Goal: Information Seeking & Learning: Check status

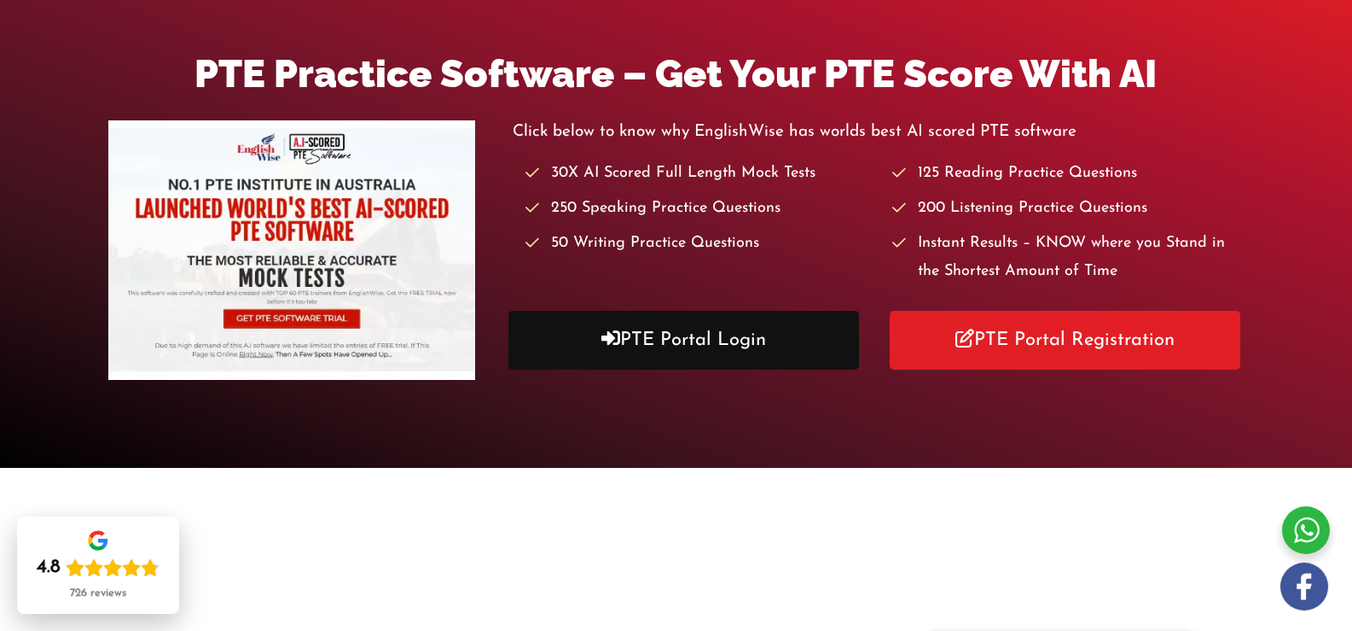
click at [640, 320] on link "PTE Portal Login" at bounding box center [685, 340] width 352 height 59
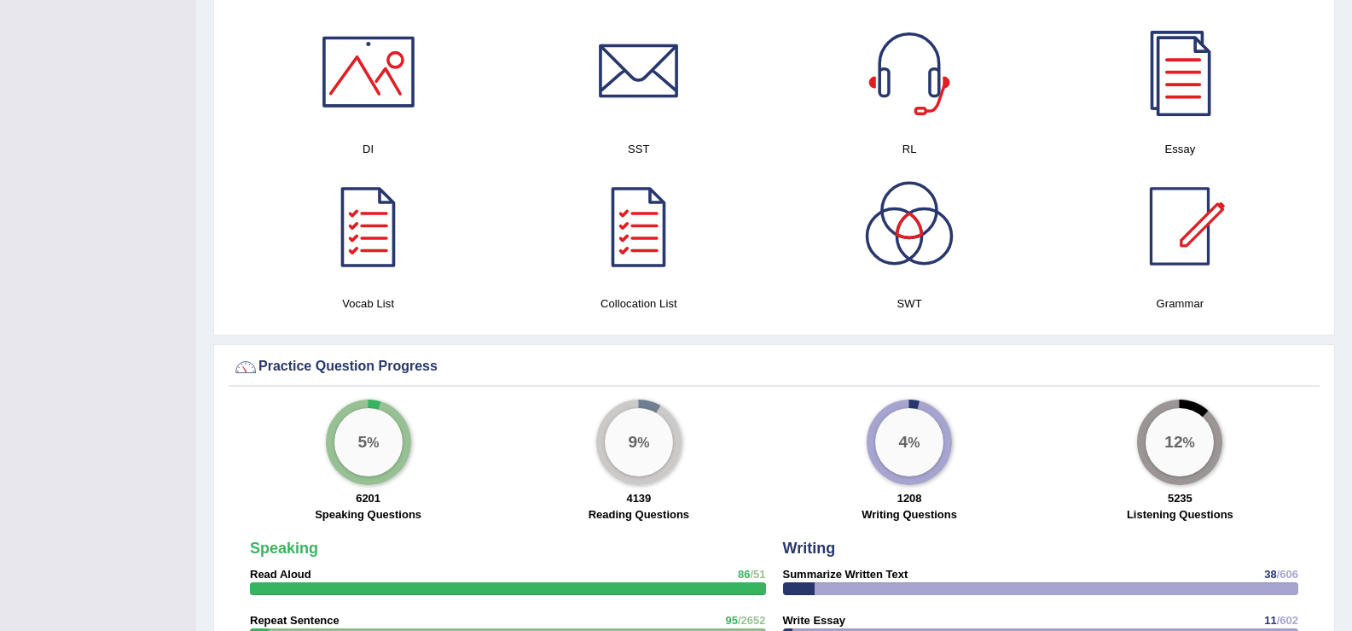
scroll to position [954, 0]
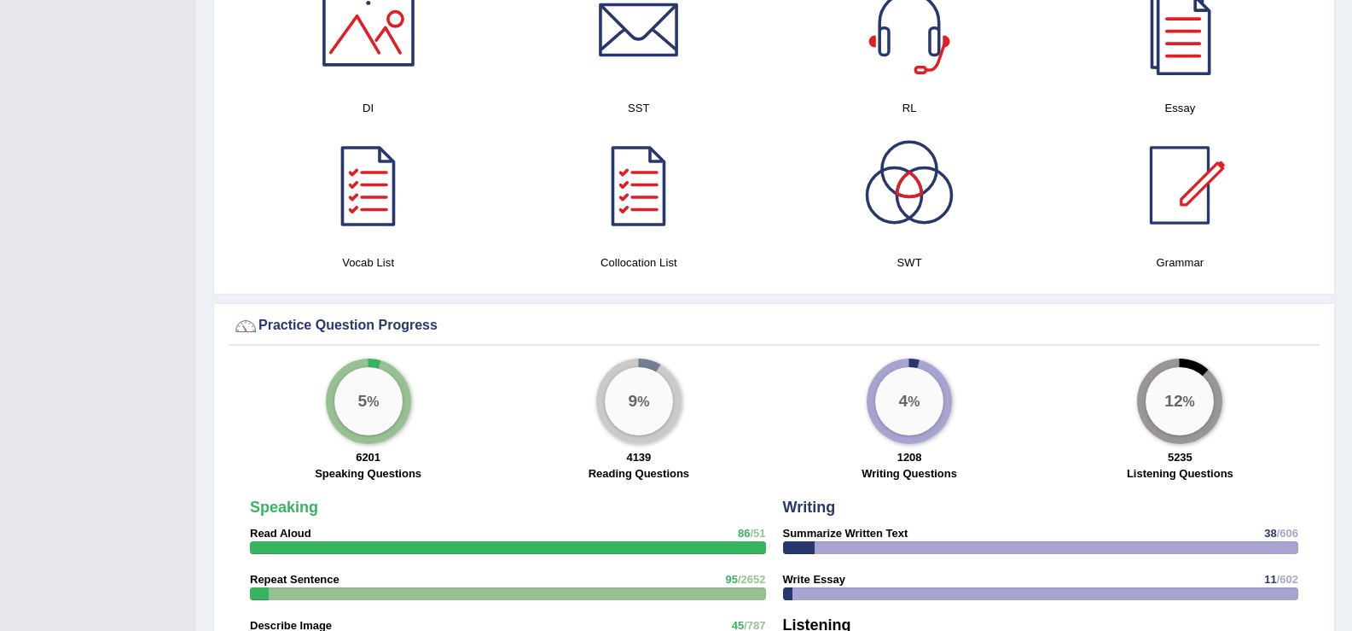
click at [784, 469] on div "1208 Writing Questions" at bounding box center [909, 467] width 253 height 37
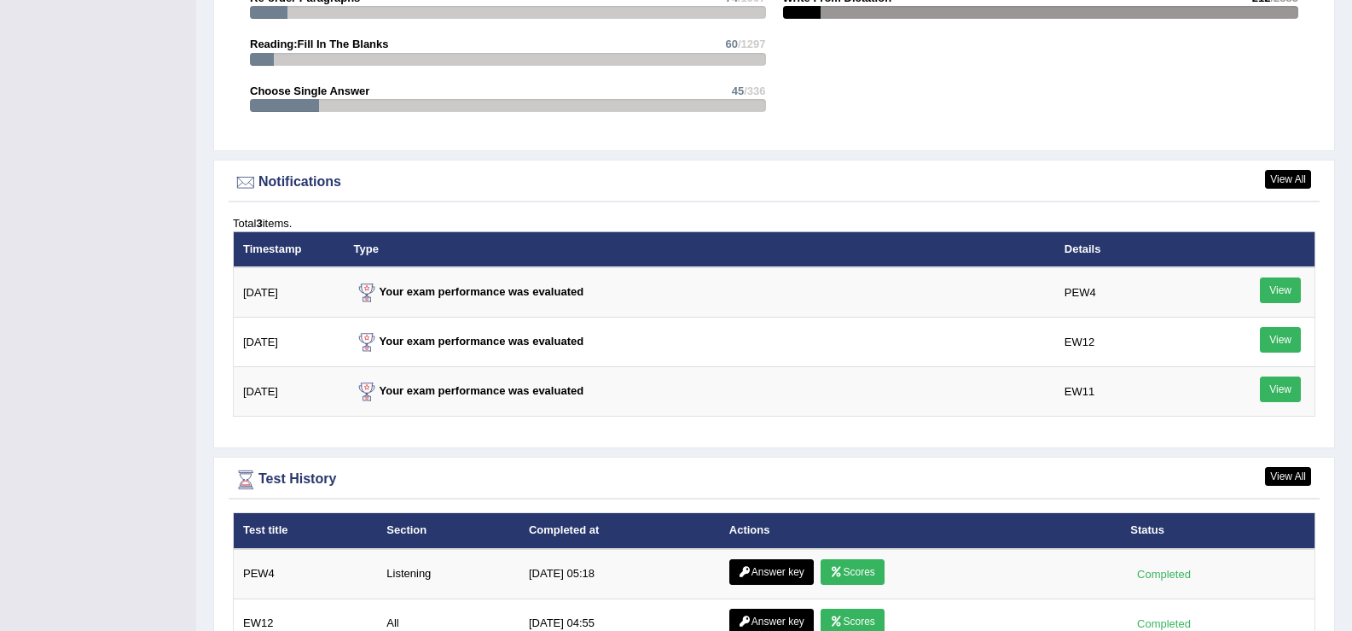
scroll to position [1933, 0]
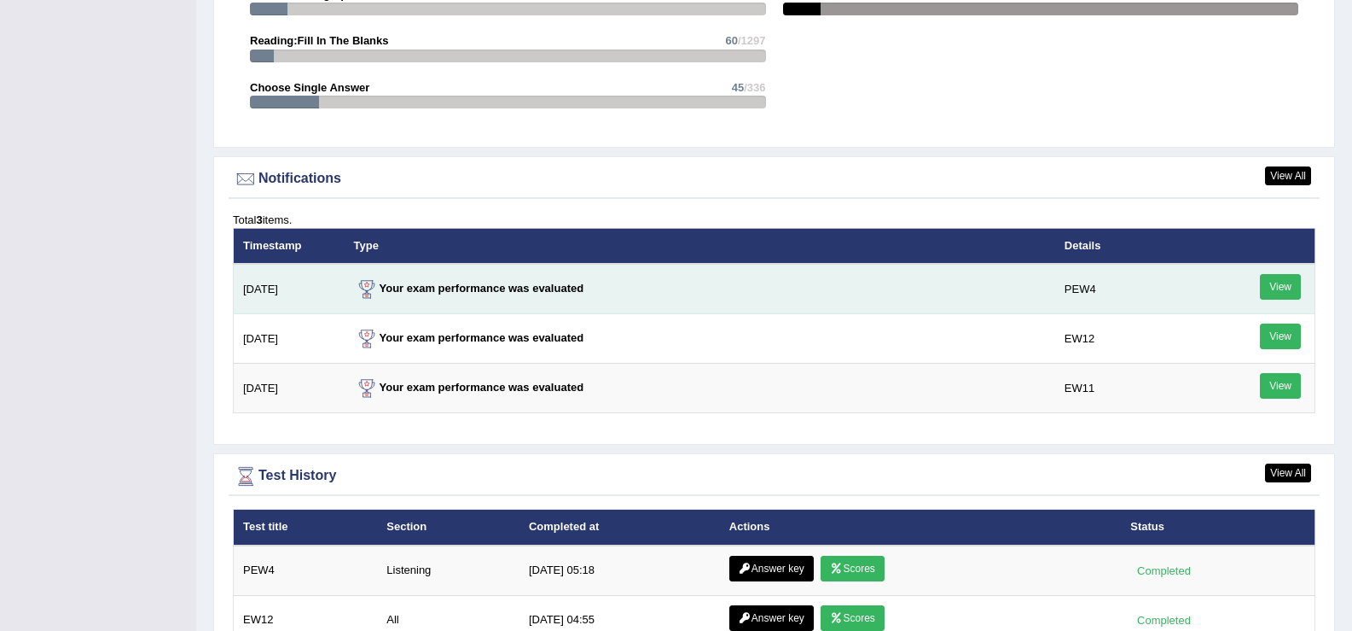
click at [1277, 287] on link "View" at bounding box center [1280, 287] width 41 height 26
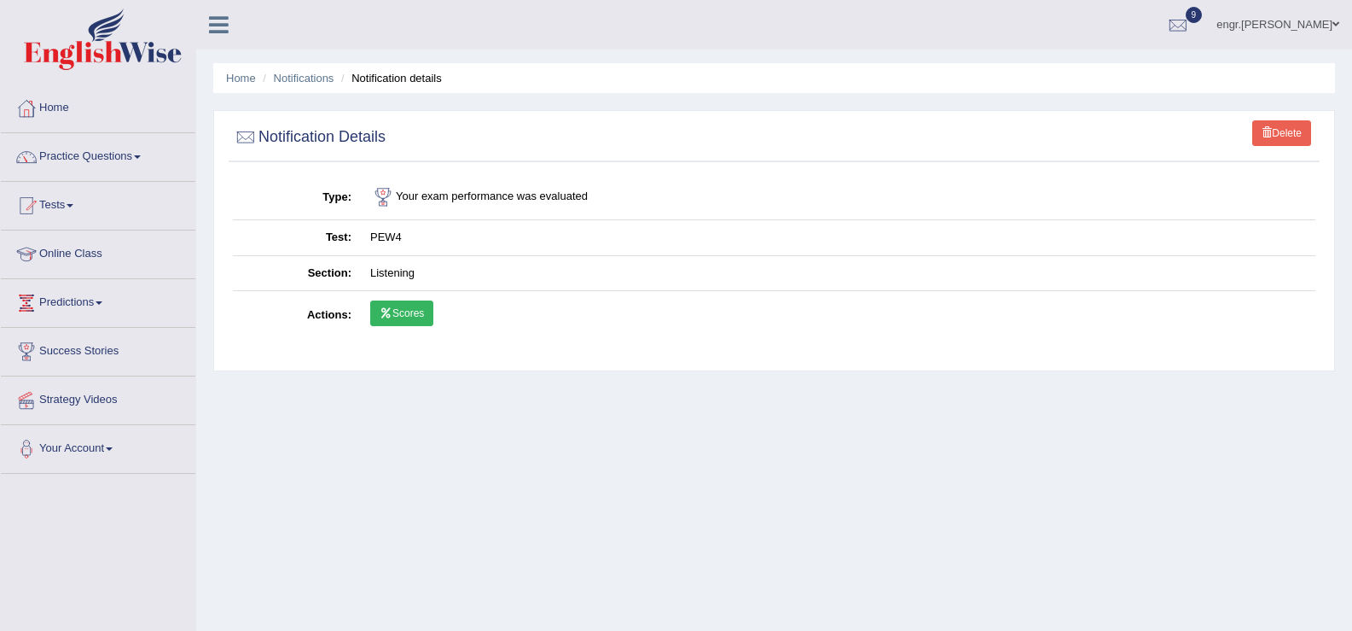
click at [405, 316] on link "Scores" at bounding box center [401, 313] width 63 height 26
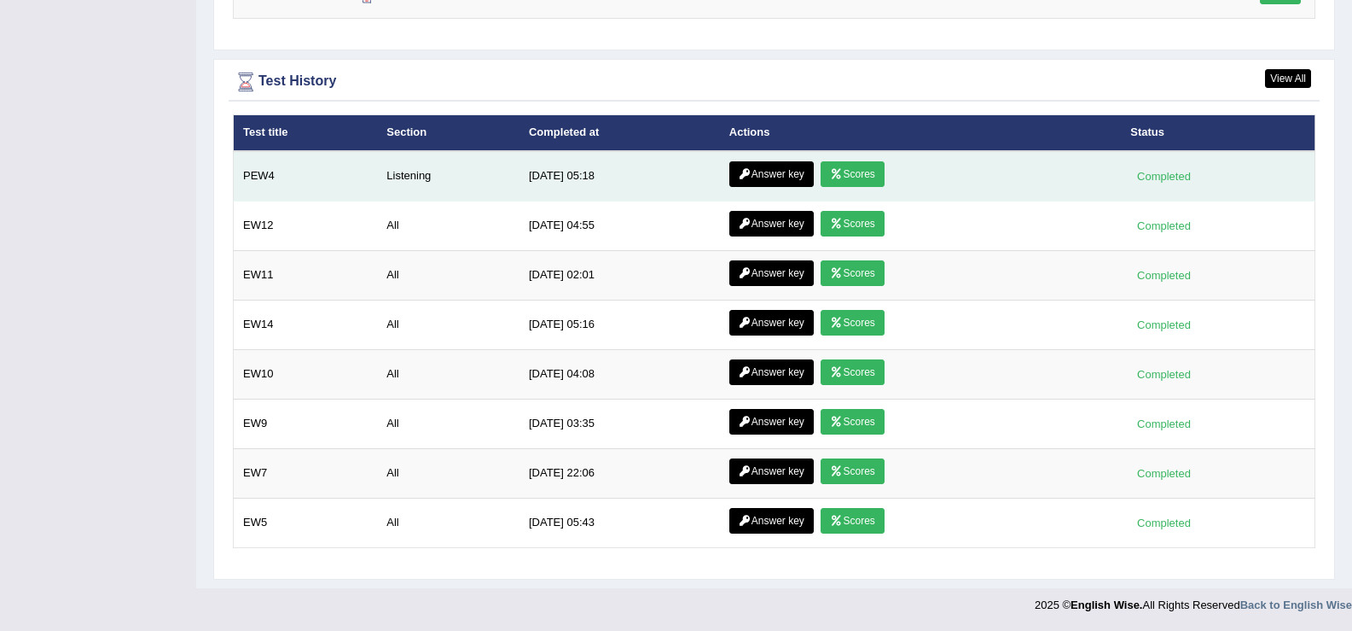
click at [842, 171] on link "Scores" at bounding box center [852, 174] width 63 height 26
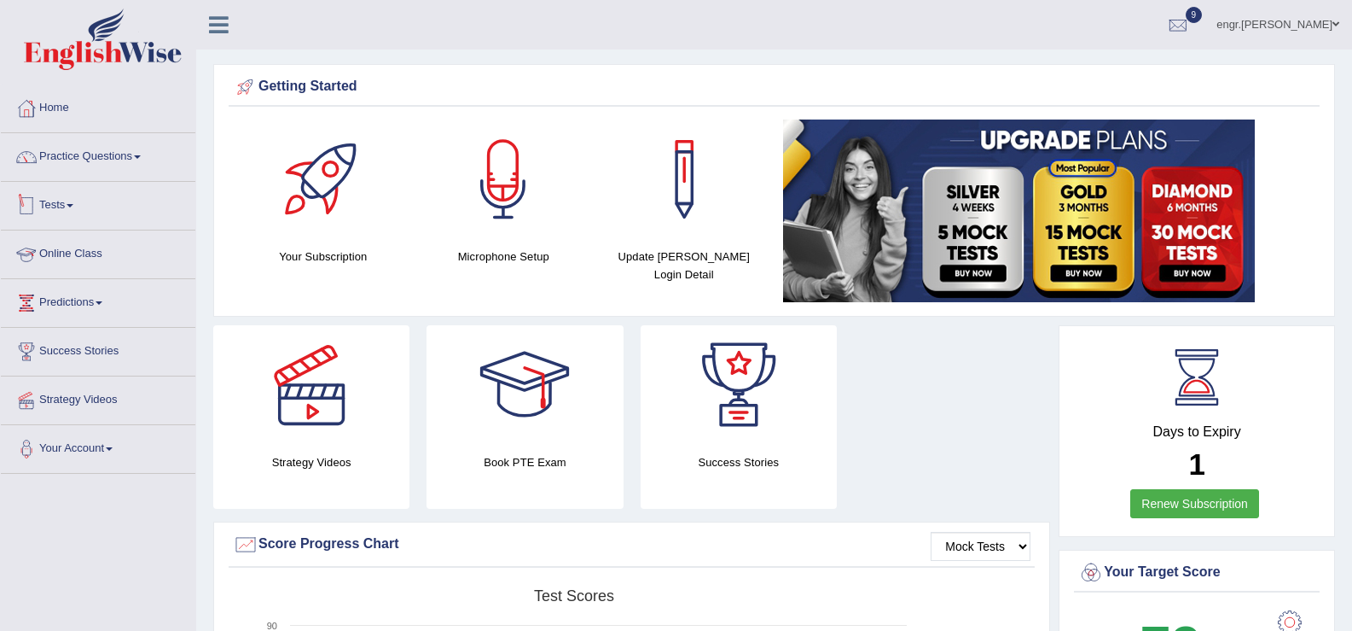
click at [70, 212] on link "Tests" at bounding box center [98, 203] width 195 height 43
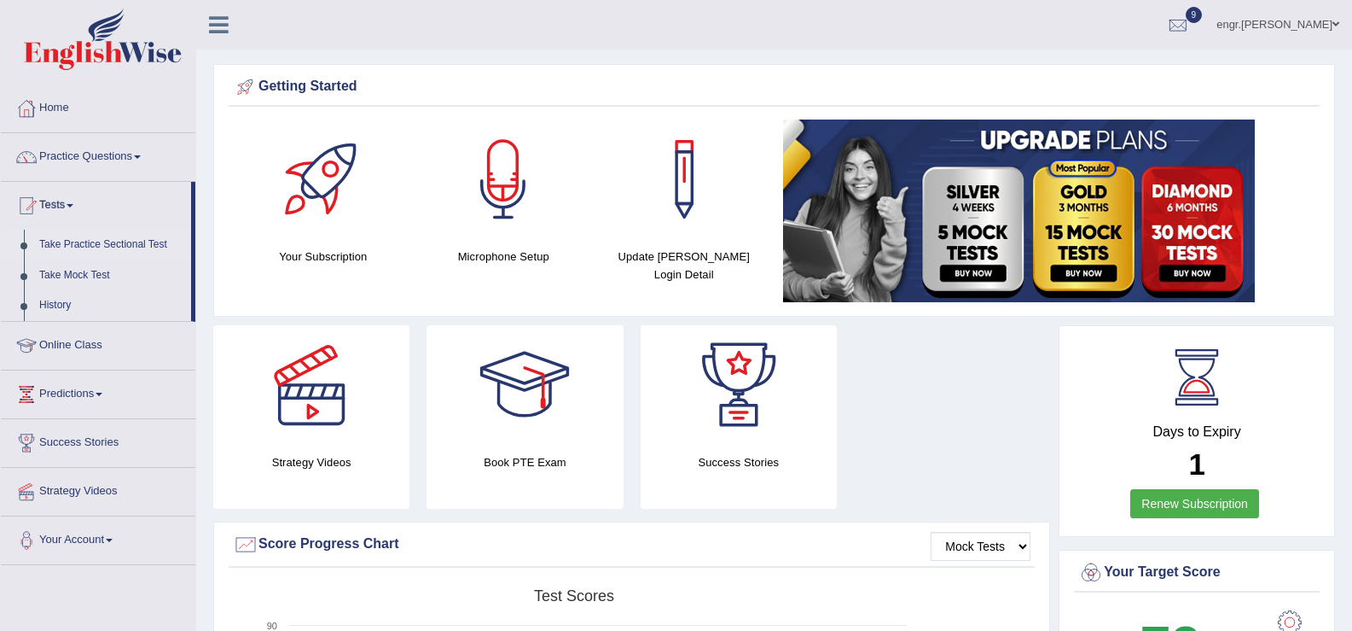
click at [85, 249] on link "Take Practice Sectional Test" at bounding box center [112, 245] width 160 height 31
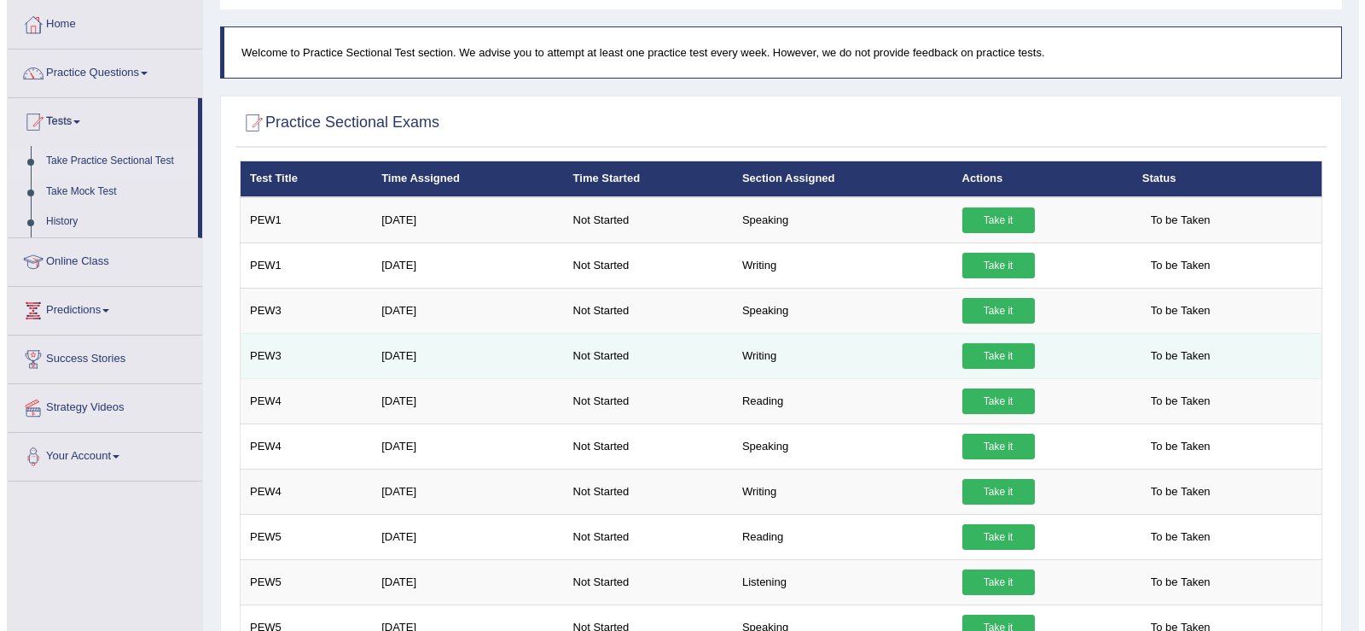
scroll to position [99, 0]
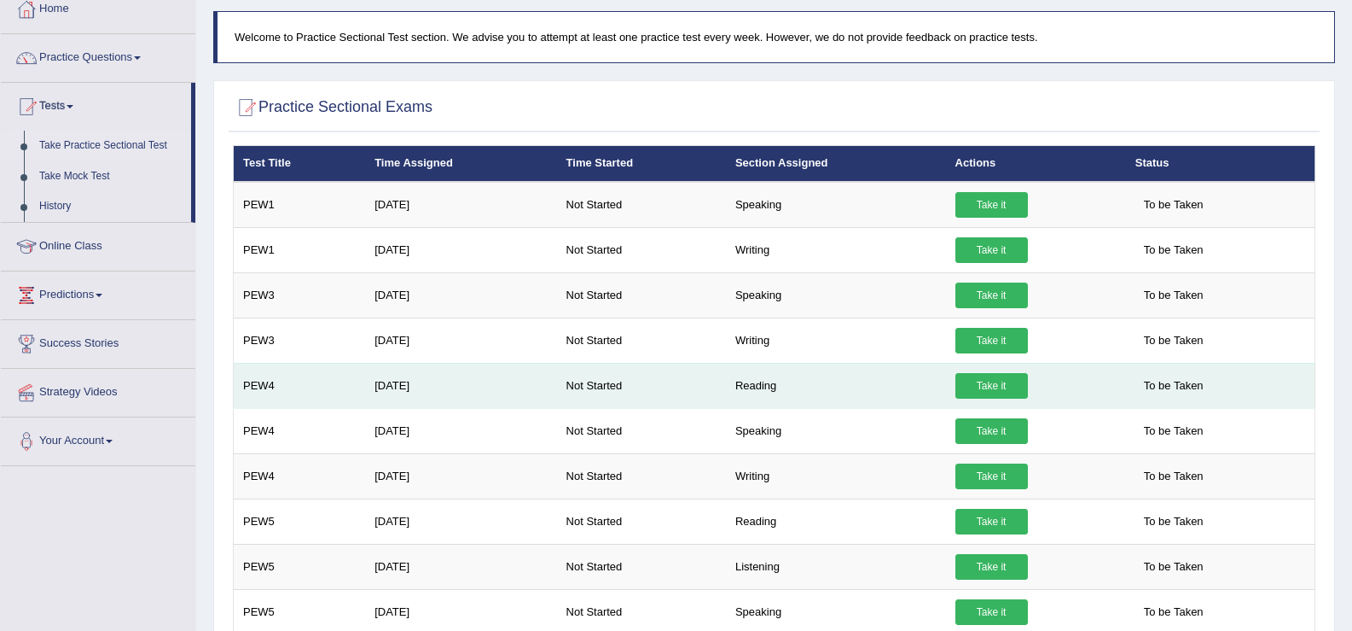
click at [974, 381] on link "Take it" at bounding box center [992, 386] width 73 height 26
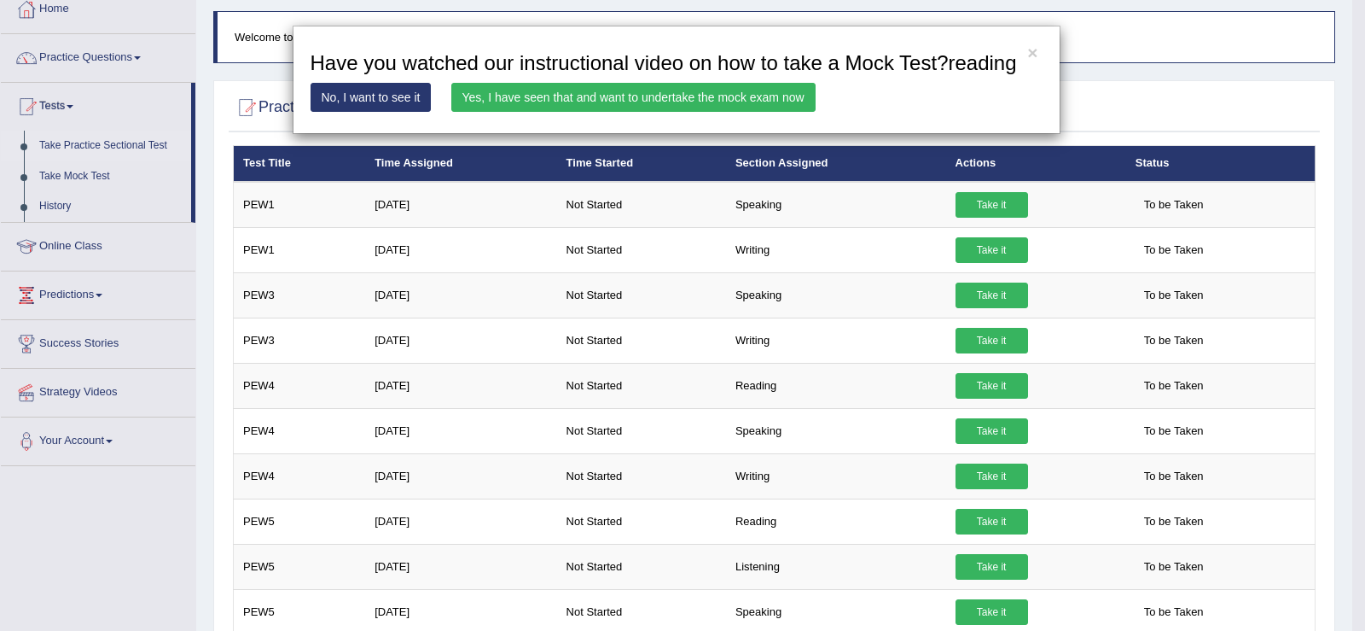
click at [765, 104] on link "Yes, I have seen that and want to undertake the mock exam now" at bounding box center [633, 97] width 364 height 29
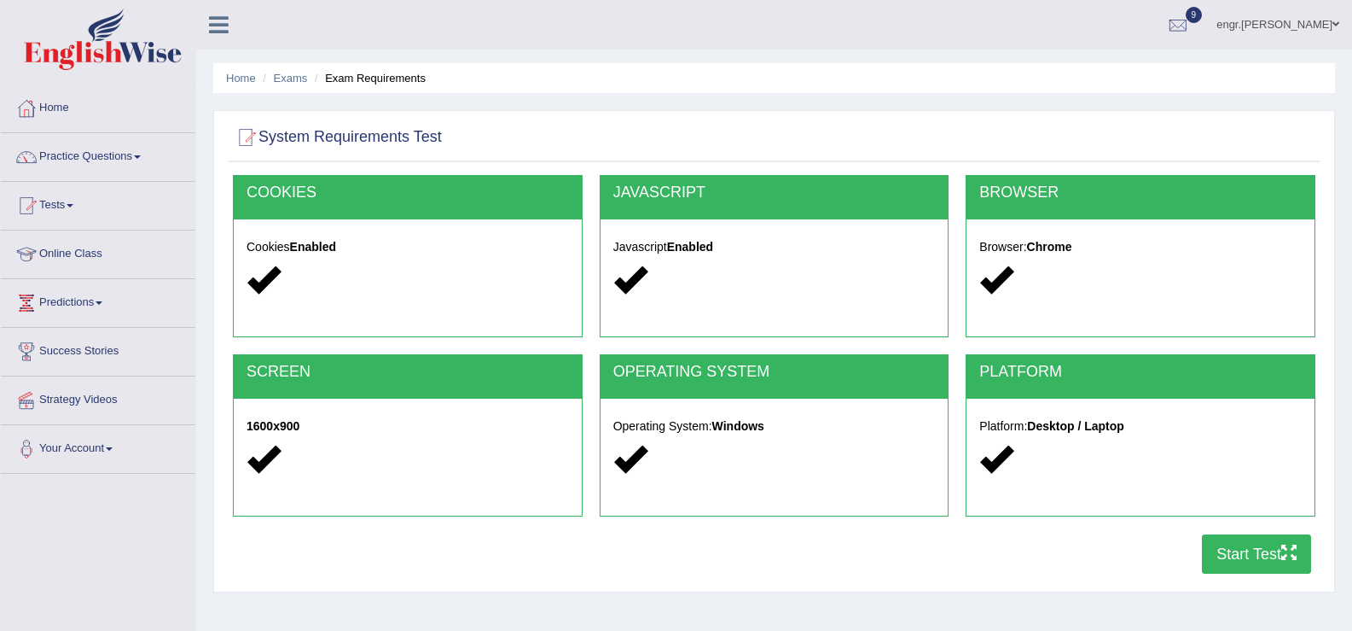
click at [1238, 554] on button "Start Test" at bounding box center [1256, 553] width 109 height 39
click at [64, 107] on link "Home" at bounding box center [98, 105] width 195 height 43
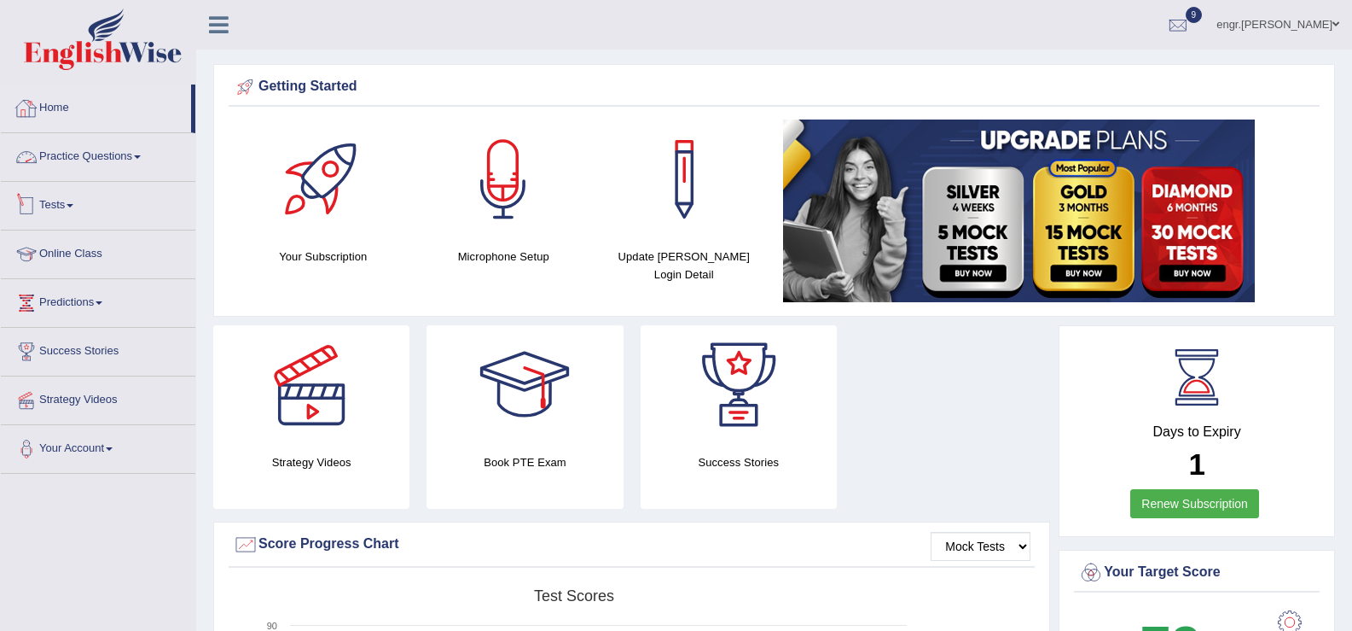
click at [67, 205] on link "Tests" at bounding box center [98, 203] width 195 height 43
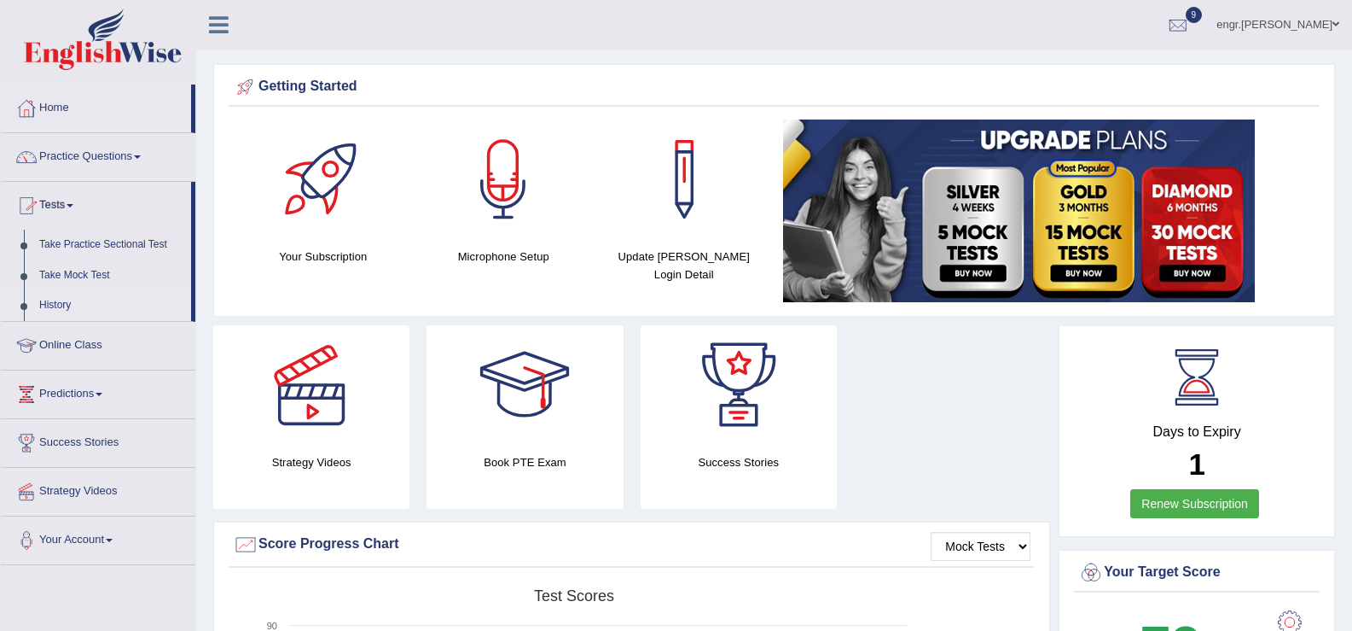
click at [61, 305] on link "History" at bounding box center [112, 305] width 160 height 31
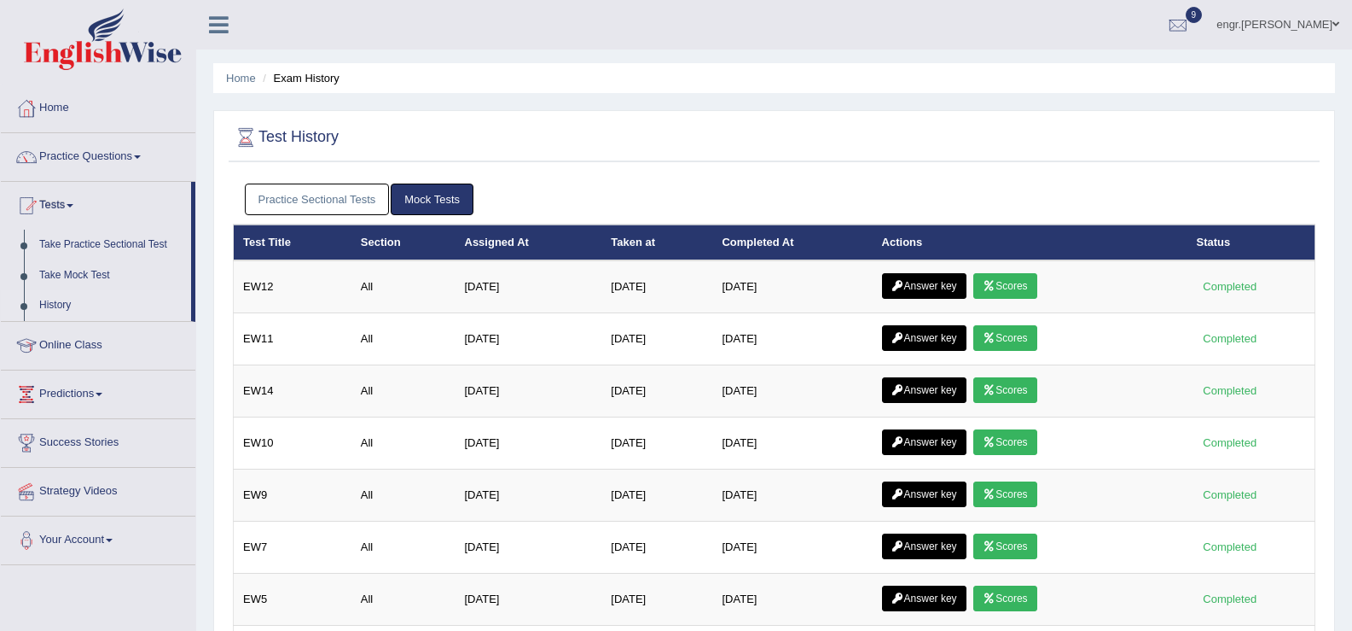
click at [347, 198] on link "Practice Sectional Tests" at bounding box center [317, 199] width 145 height 32
click at [317, 191] on link "Practice Sectional Tests" at bounding box center [317, 199] width 145 height 32
click at [338, 201] on link "Practice Sectional Tests" at bounding box center [317, 199] width 145 height 32
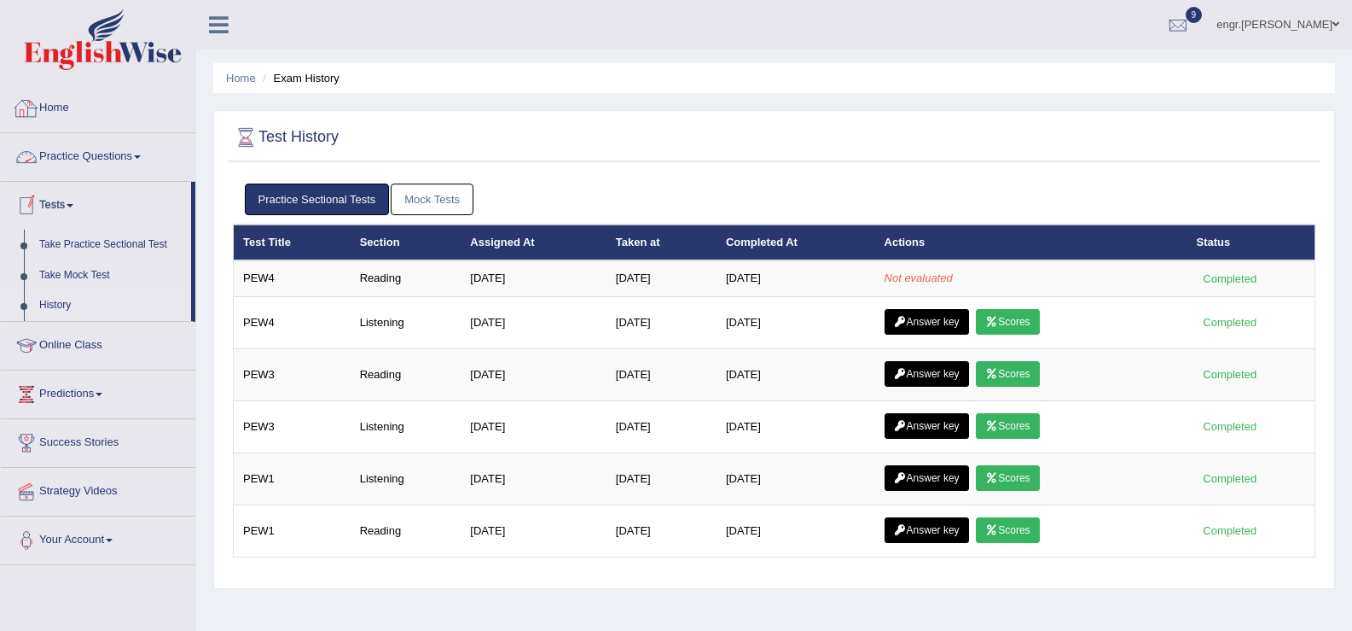
click at [61, 117] on link "Home" at bounding box center [98, 105] width 195 height 43
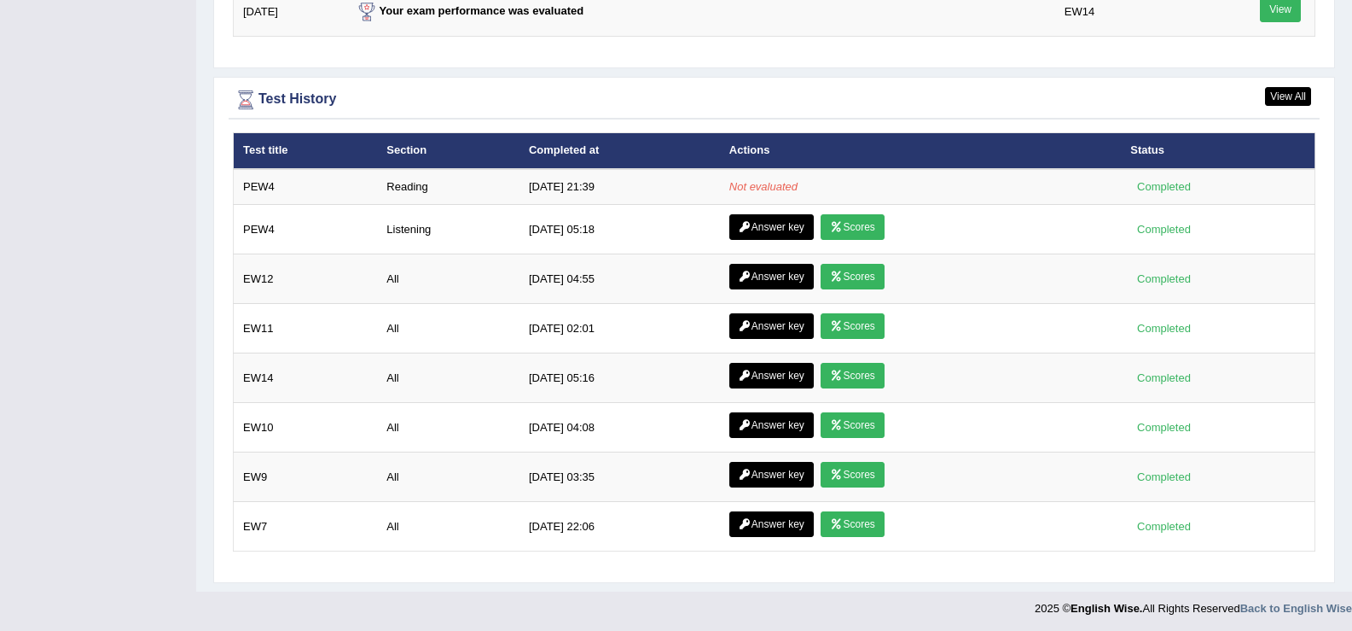
scroll to position [2312, 0]
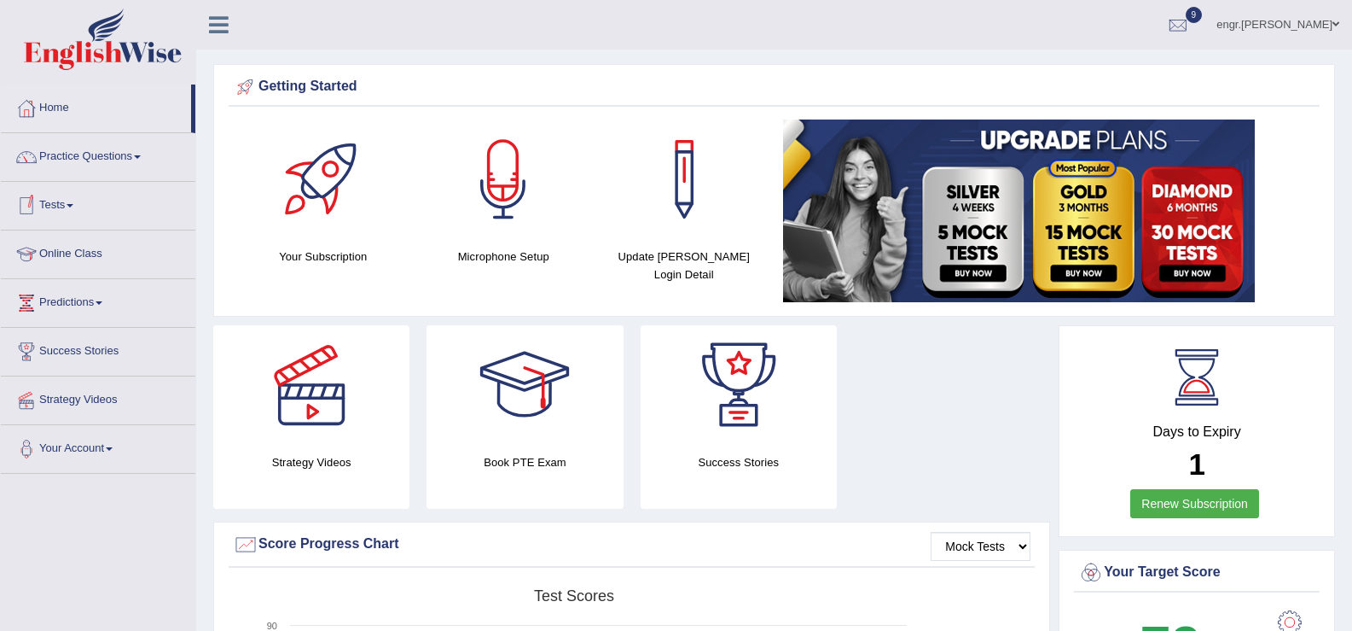
click at [67, 204] on link "Tests" at bounding box center [98, 203] width 195 height 43
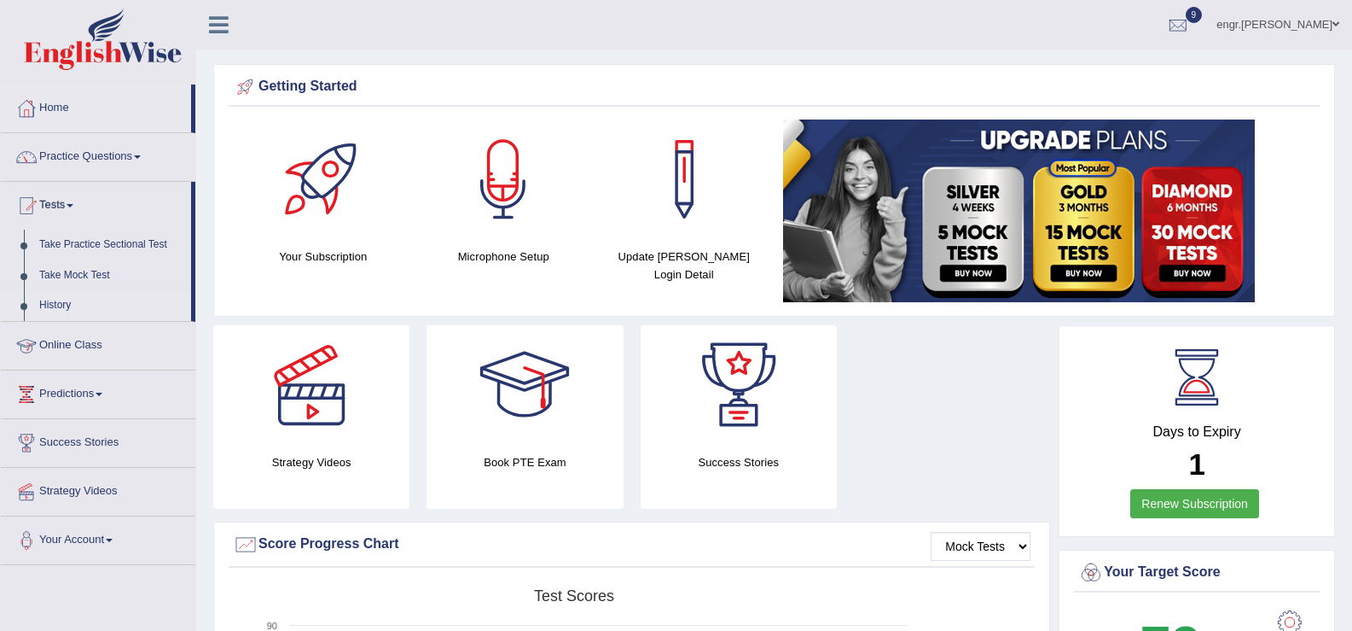
click at [66, 309] on link "History" at bounding box center [112, 305] width 160 height 31
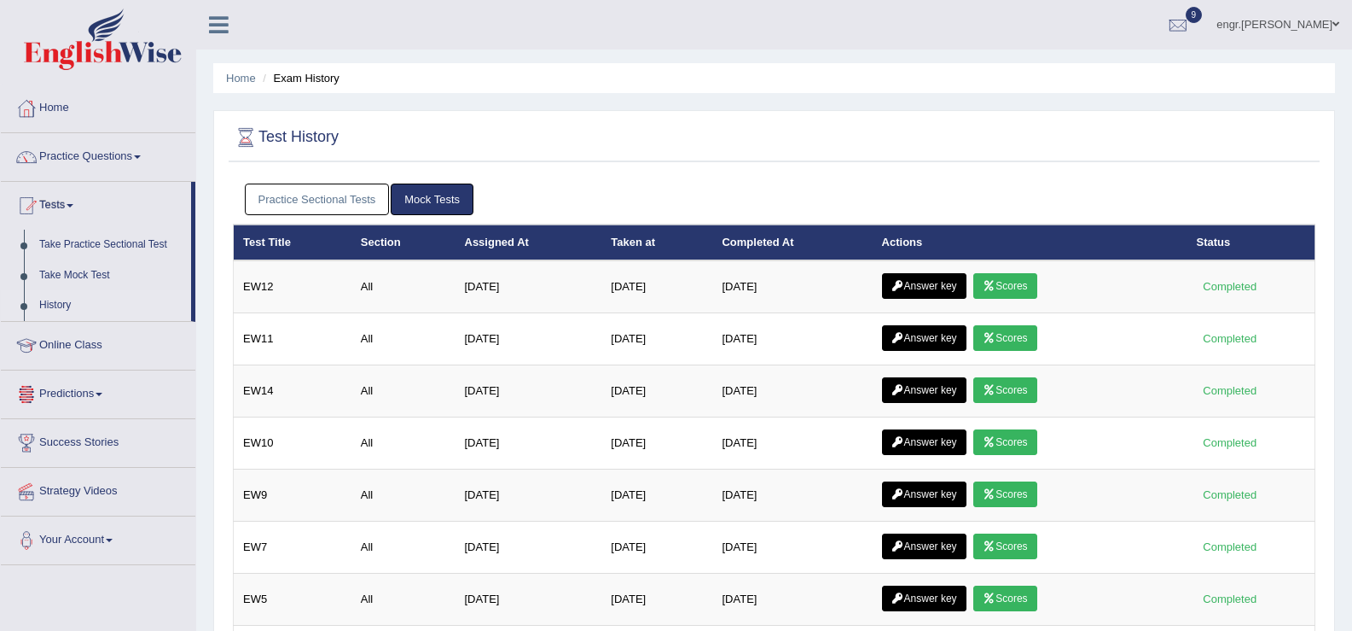
click at [307, 205] on link "Practice Sectional Tests" at bounding box center [317, 199] width 145 height 32
click at [258, 197] on link "Practice Sectional Tests" at bounding box center [317, 199] width 145 height 32
click at [302, 199] on link "Practice Sectional Tests" at bounding box center [317, 199] width 145 height 32
click at [339, 194] on link "Practice Sectional Tests" at bounding box center [317, 199] width 145 height 32
click at [334, 208] on link "Practice Sectional Tests" at bounding box center [317, 199] width 145 height 32
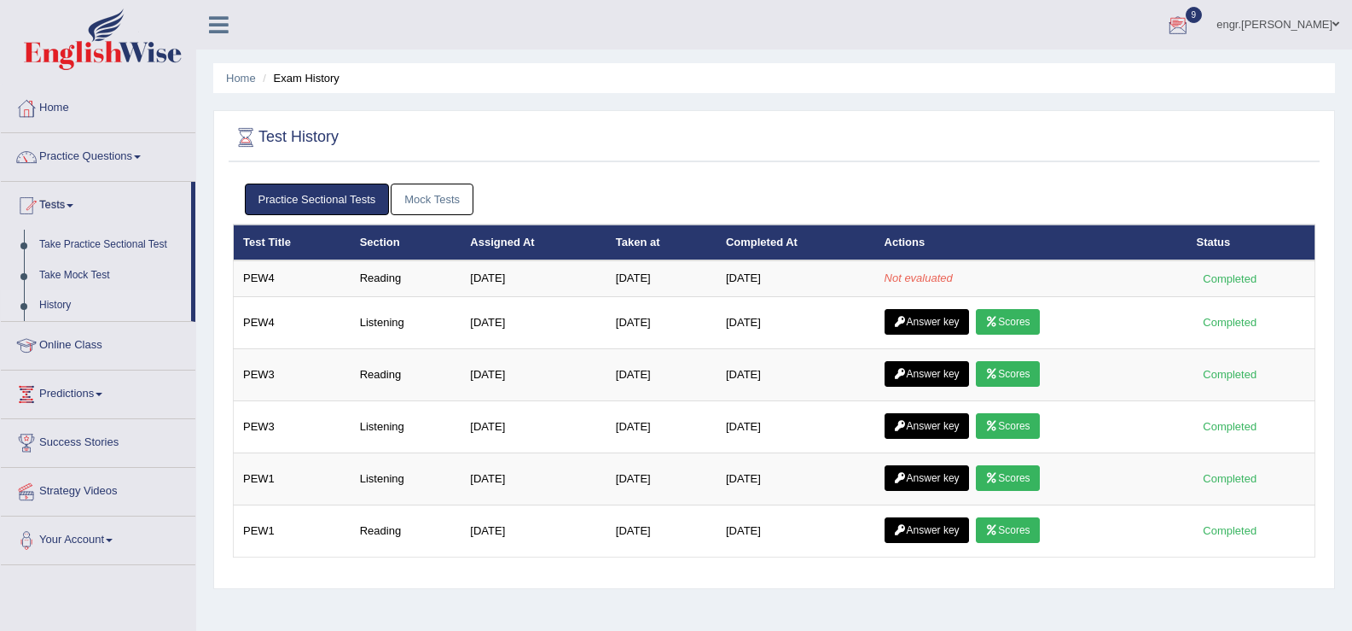
click at [1191, 26] on div at bounding box center [1179, 26] width 26 height 26
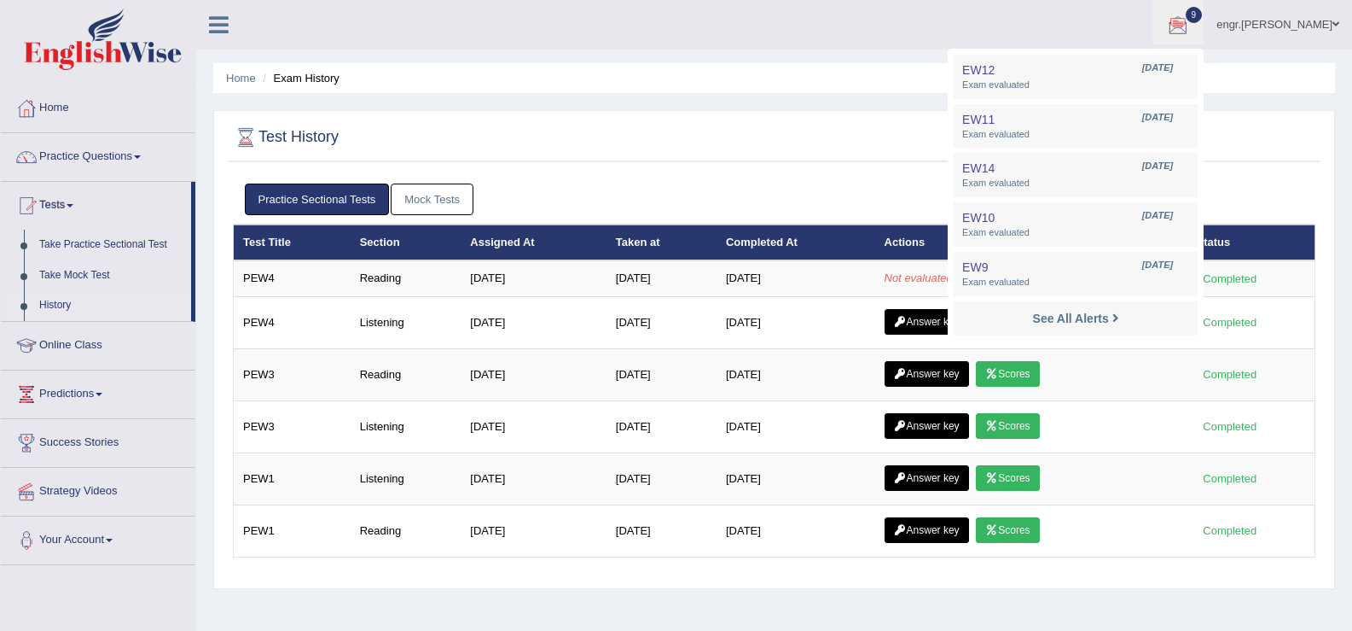
click at [1191, 26] on div at bounding box center [1179, 26] width 26 height 26
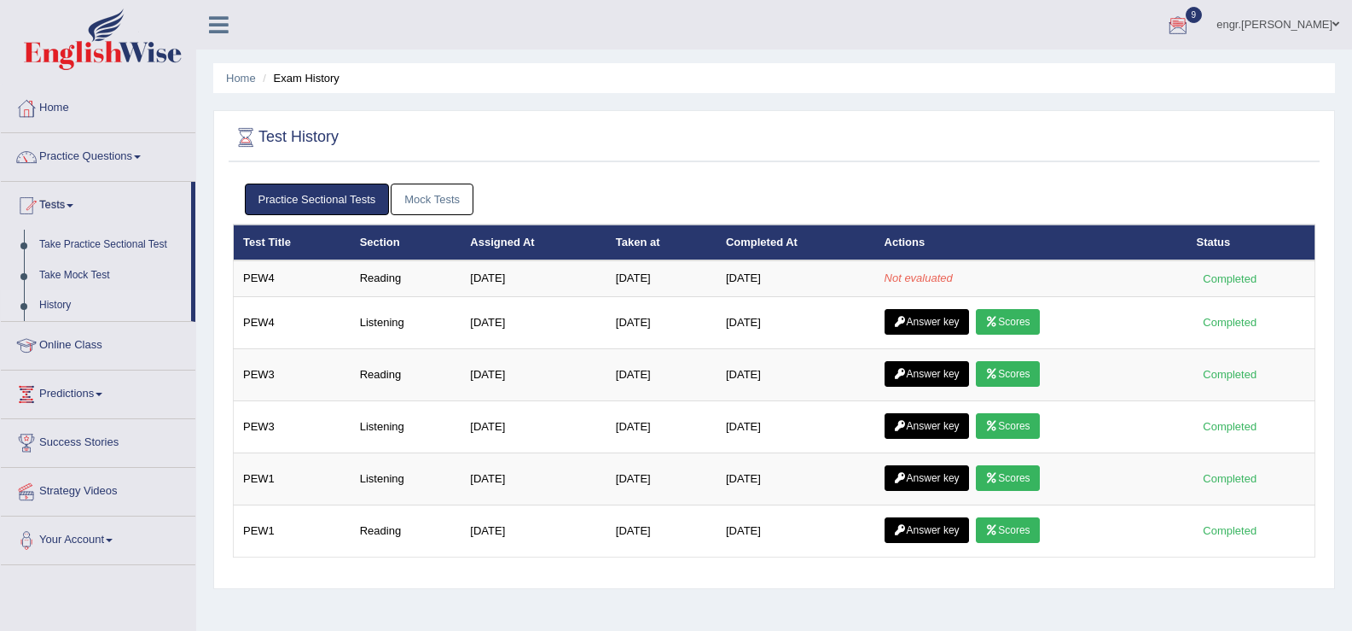
click at [741, 72] on ul "Home Exam History" at bounding box center [774, 78] width 1122 height 30
click at [773, 78] on ul "Home Exam History" at bounding box center [774, 78] width 1122 height 30
click at [1191, 26] on div at bounding box center [1179, 26] width 26 height 26
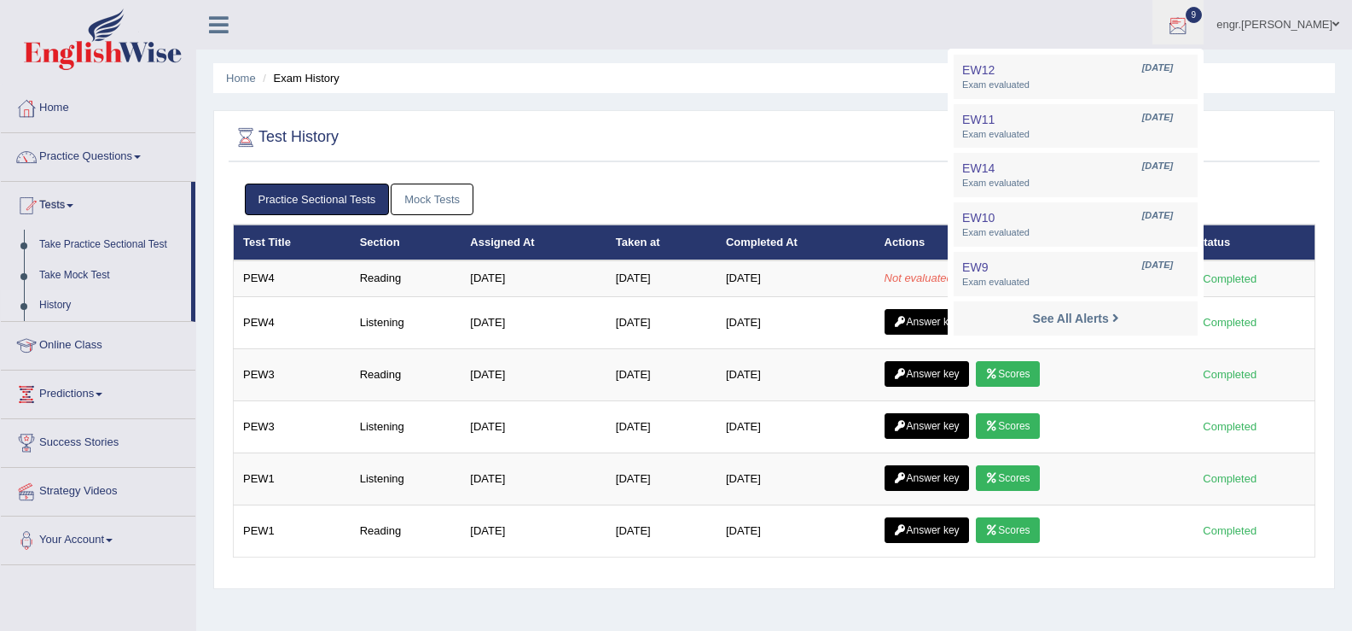
click at [1191, 25] on div at bounding box center [1179, 26] width 26 height 26
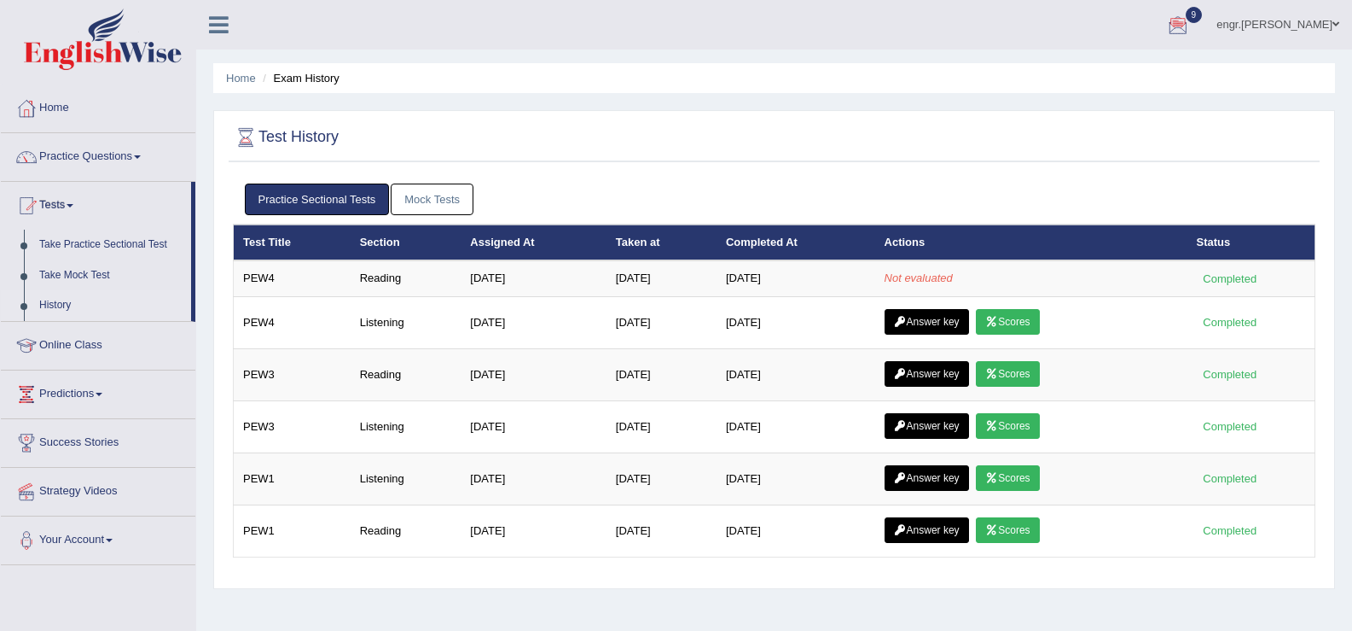
click at [803, 105] on div "Home Exam History Test History Practice Sectional Tests Mock Tests Test Title S…" at bounding box center [774, 426] width 1156 height 853
click at [1191, 31] on div at bounding box center [1179, 26] width 26 height 26
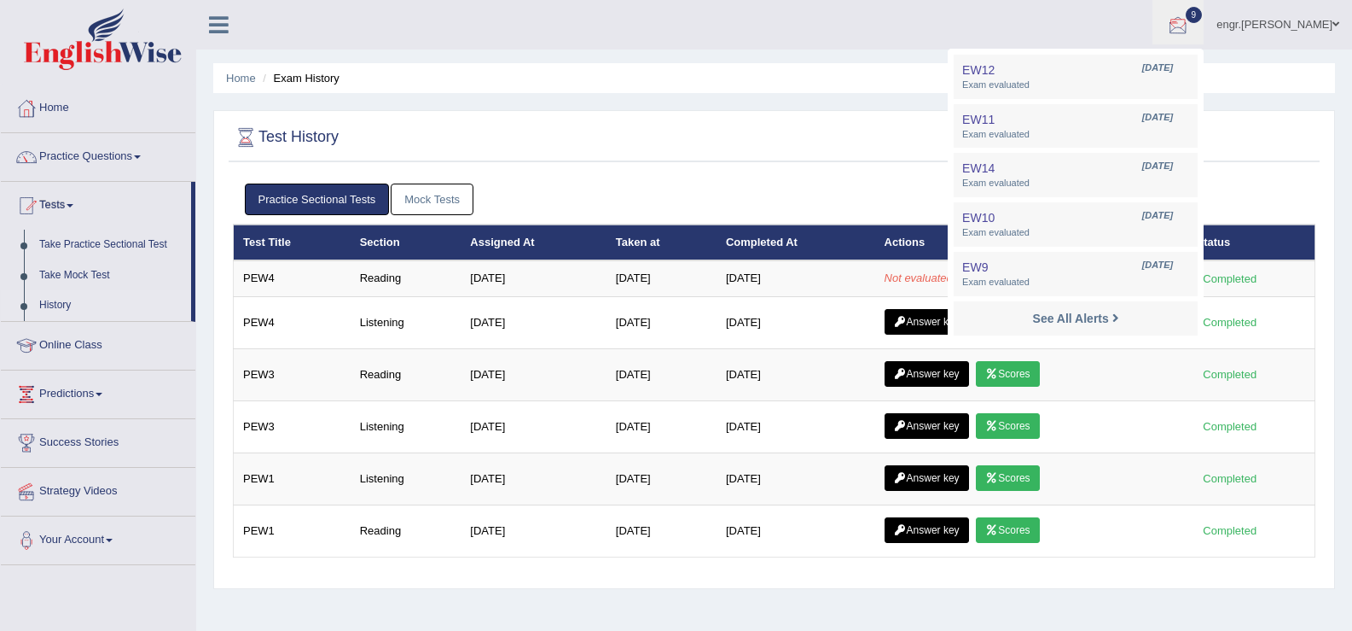
click at [1191, 26] on div at bounding box center [1179, 26] width 26 height 26
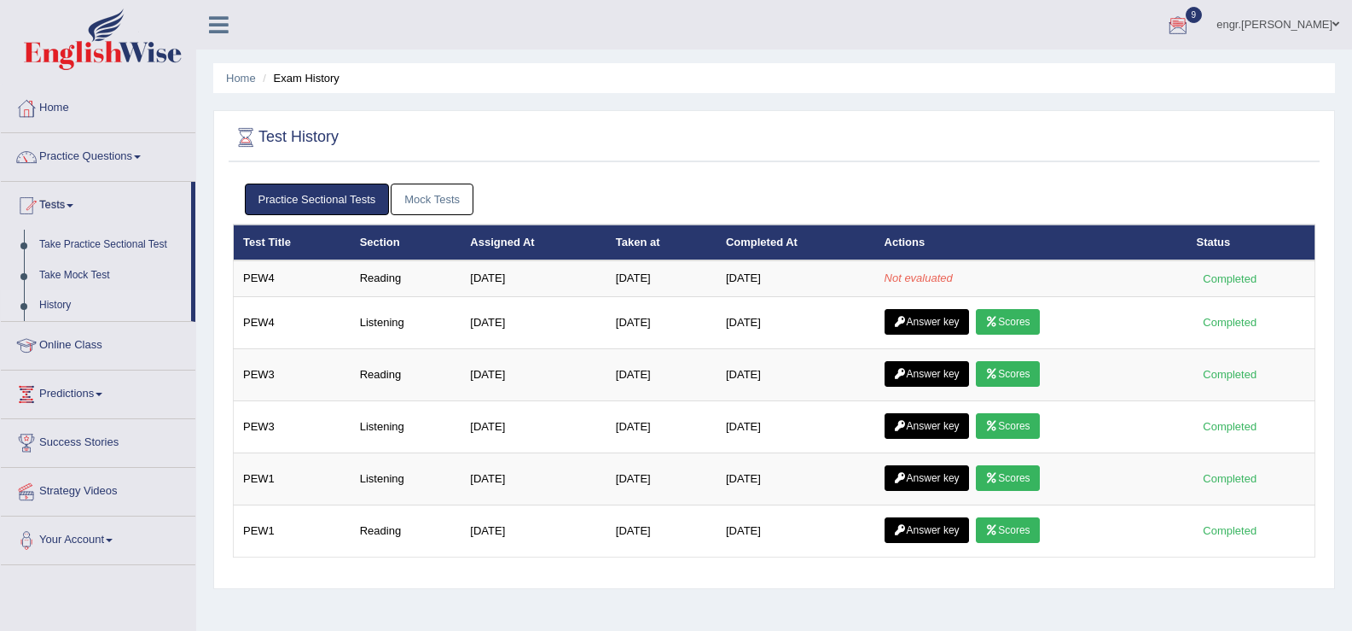
click at [1195, 39] on link "9" at bounding box center [1178, 22] width 51 height 44
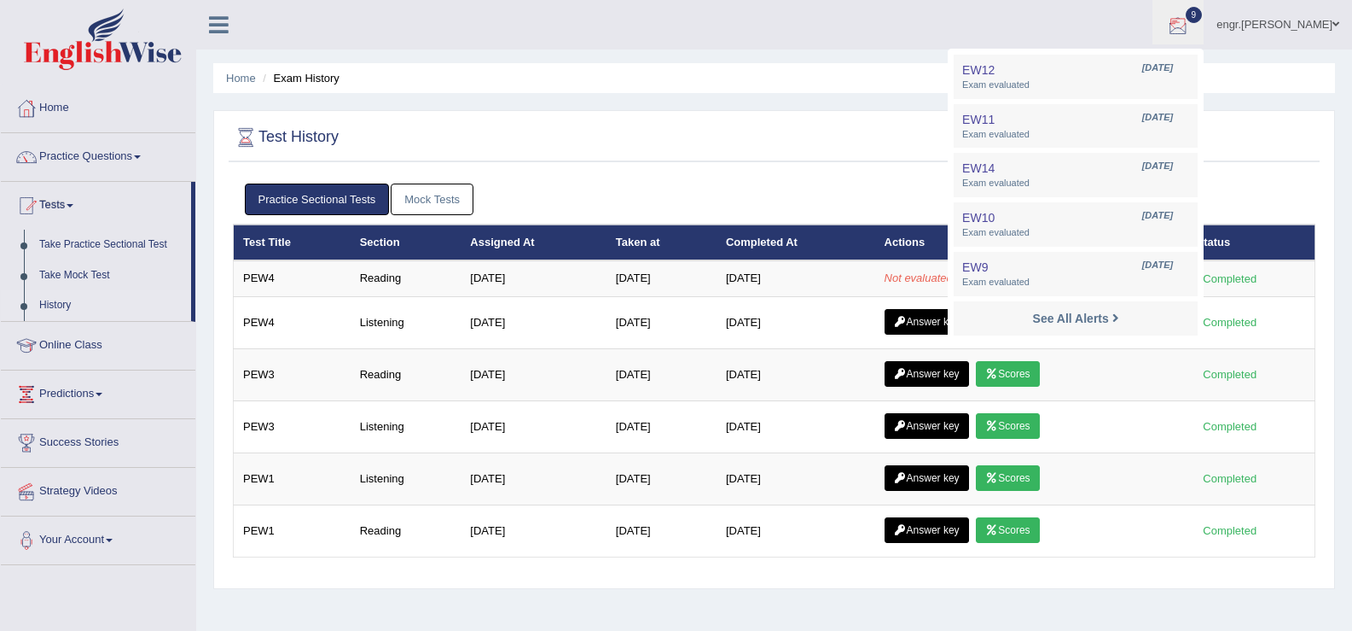
click at [1191, 32] on div at bounding box center [1179, 26] width 26 height 26
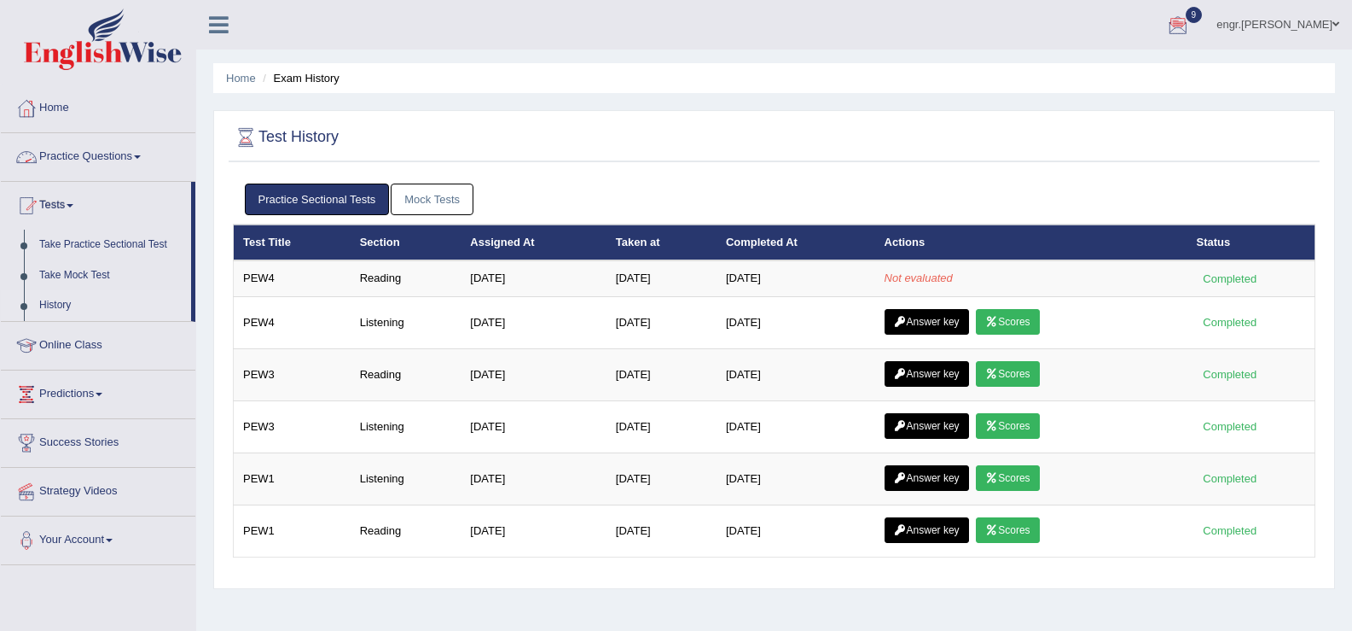
click at [102, 150] on link "Practice Questions" at bounding box center [98, 154] width 195 height 43
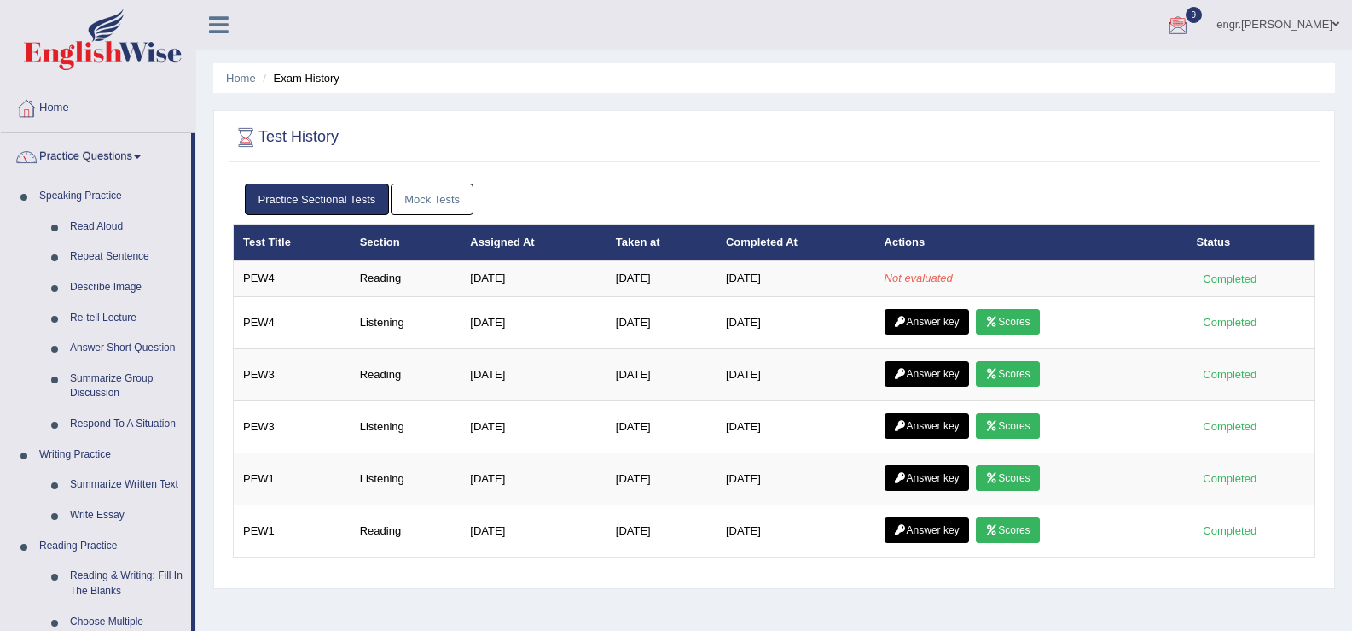
click at [102, 150] on link "Practice Questions" at bounding box center [96, 154] width 190 height 43
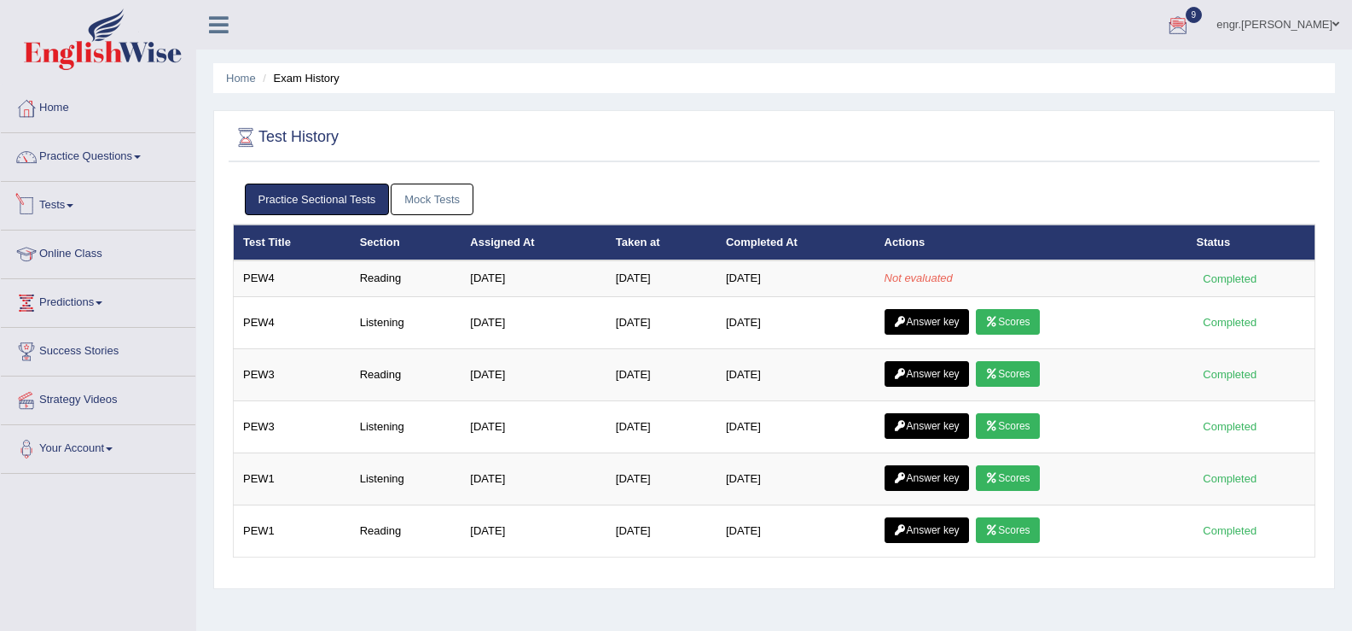
click at [59, 206] on link "Tests" at bounding box center [98, 203] width 195 height 43
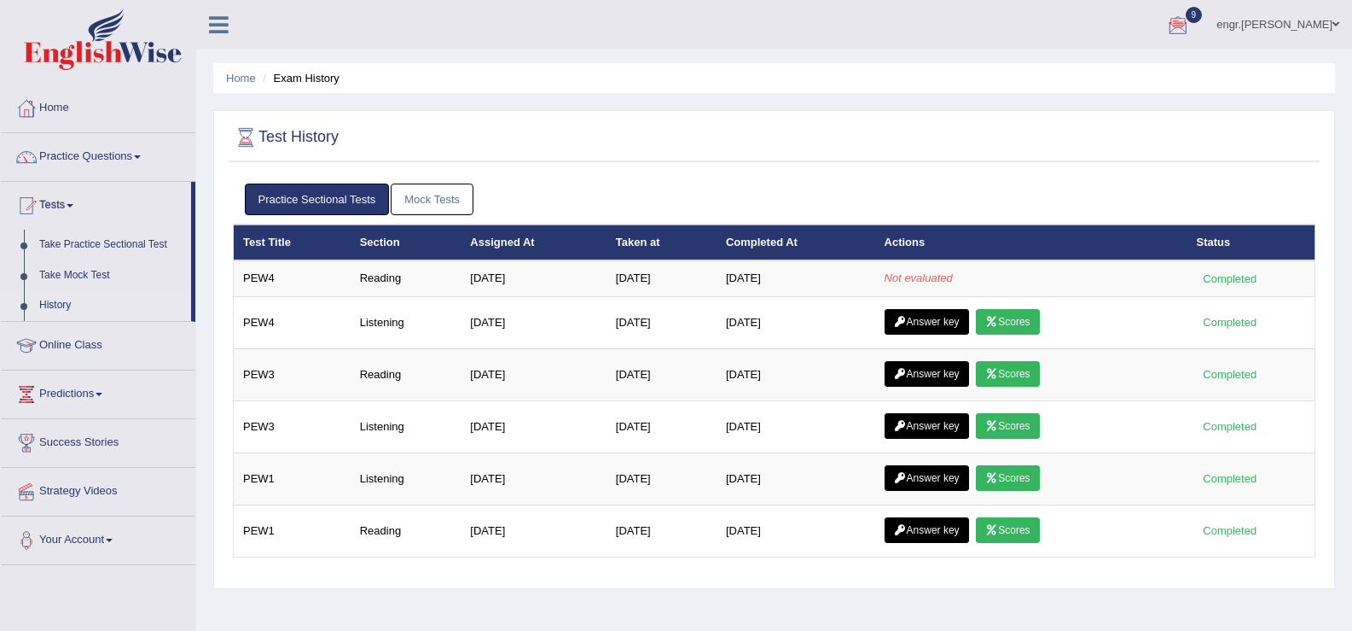
click at [59, 206] on link "Tests" at bounding box center [96, 203] width 190 height 43
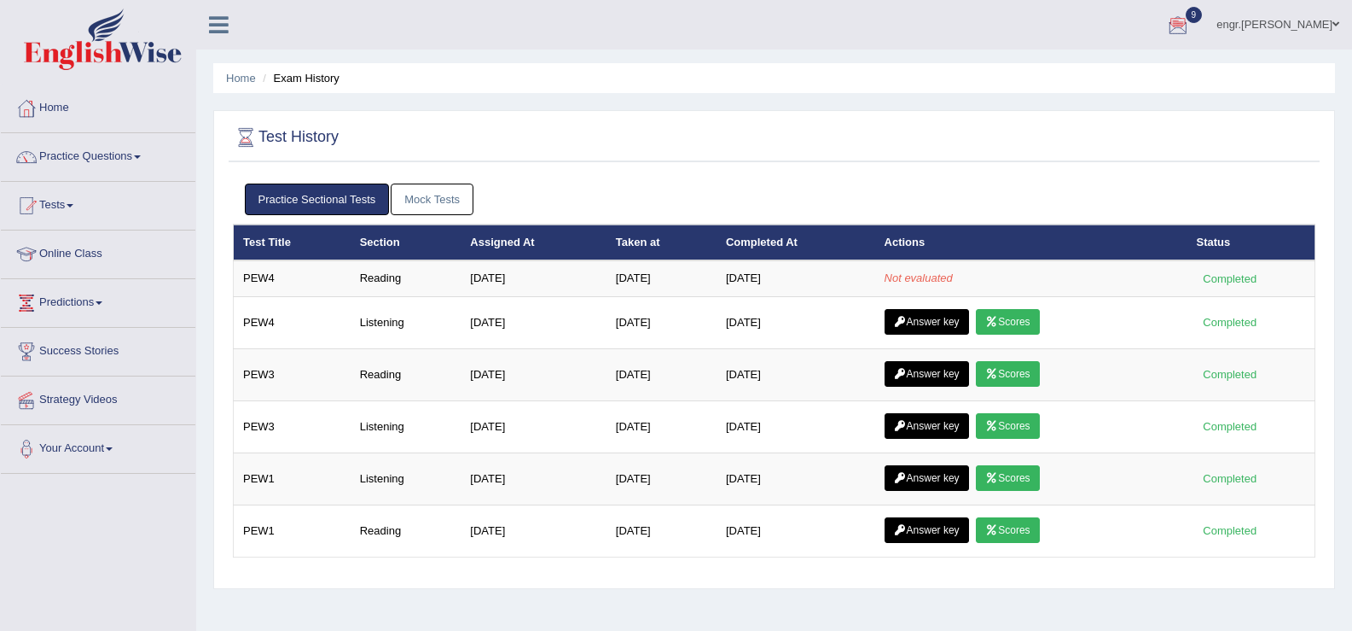
click at [59, 206] on link "Tests" at bounding box center [98, 203] width 195 height 43
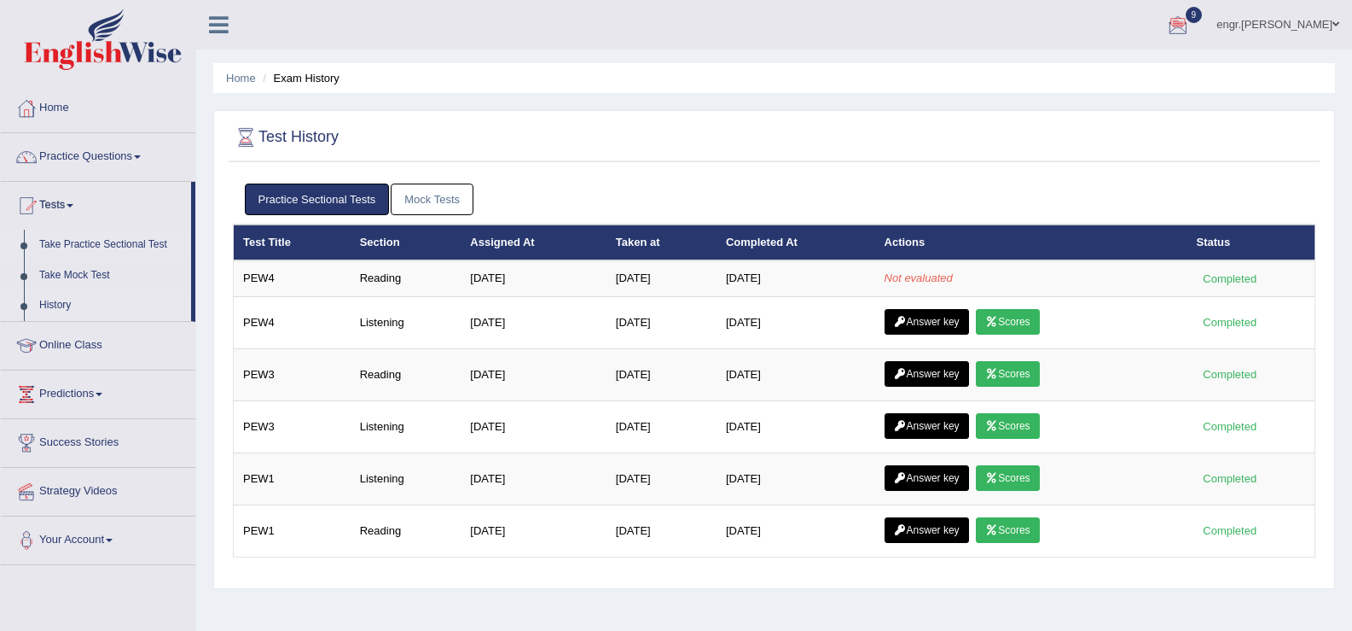
click at [72, 246] on link "Take Practice Sectional Test" at bounding box center [112, 245] width 160 height 31
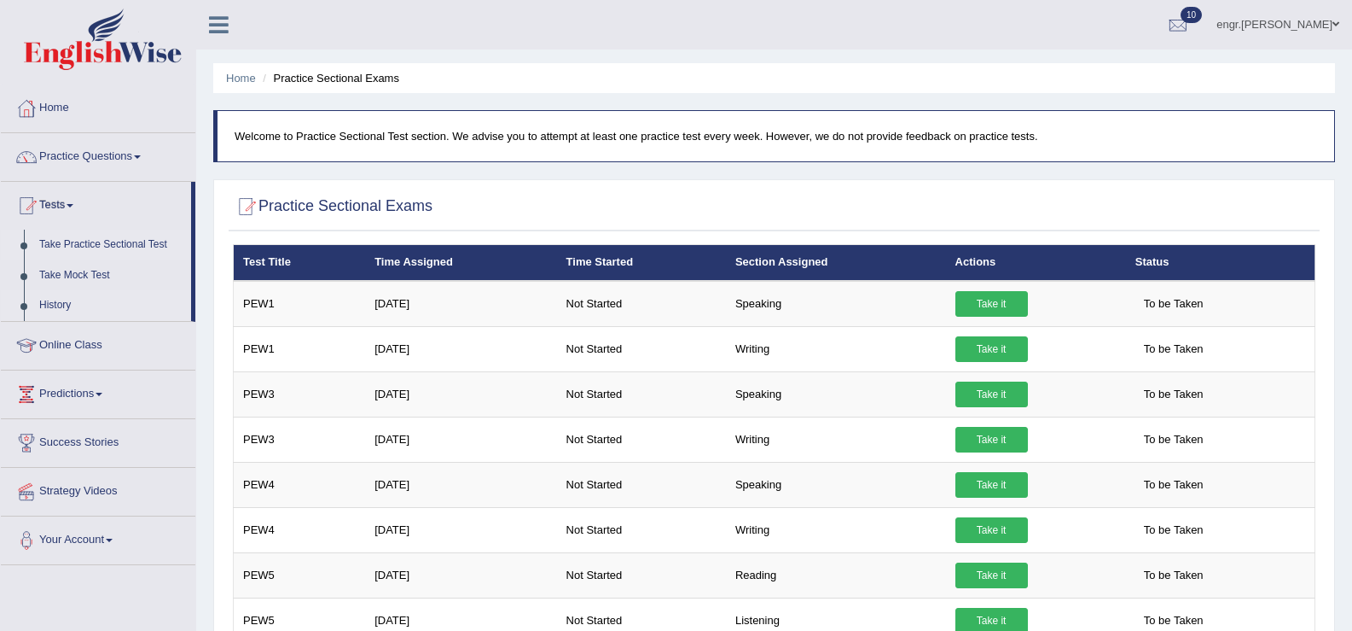
click at [60, 299] on link "History" at bounding box center [112, 305] width 160 height 31
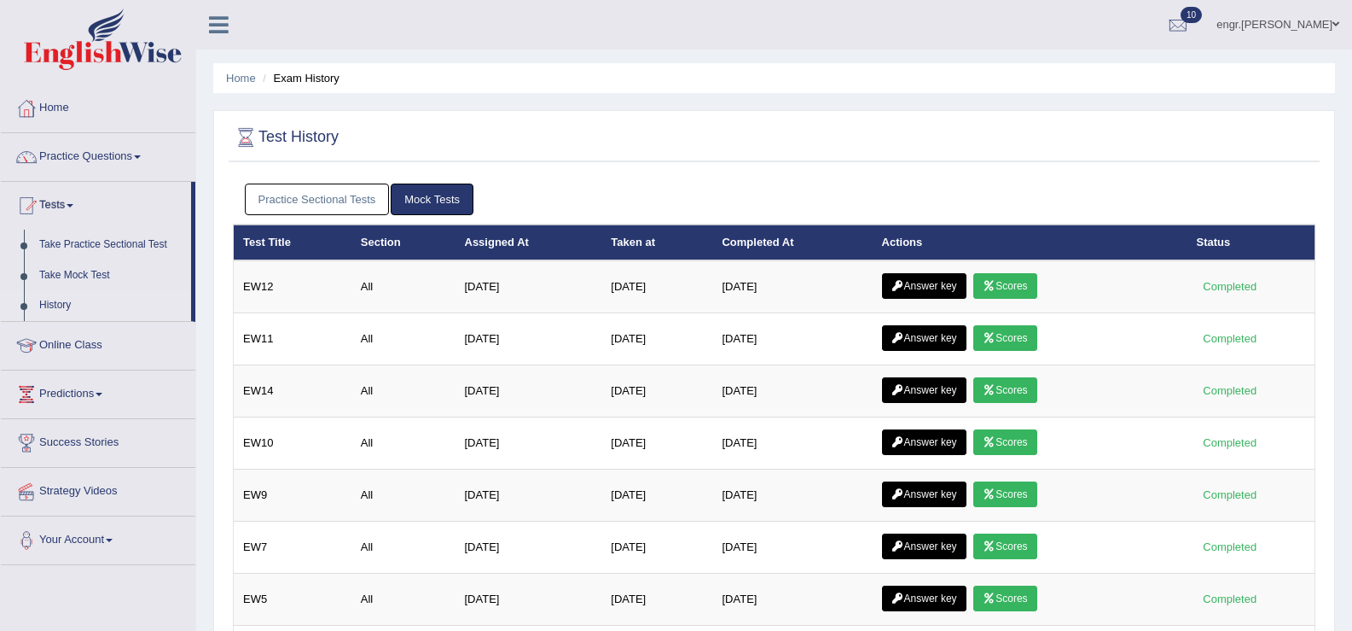
click at [366, 200] on link "Practice Sectional Tests" at bounding box center [317, 199] width 145 height 32
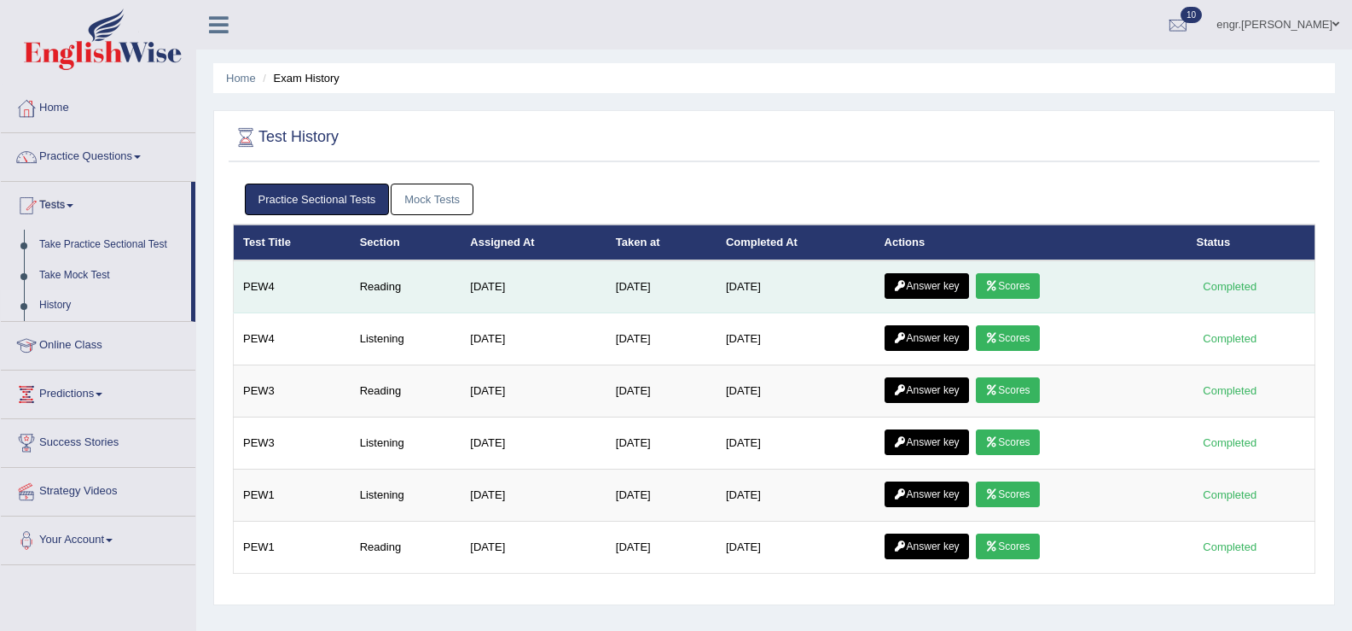
click at [1028, 292] on link "Scores" at bounding box center [1007, 286] width 63 height 26
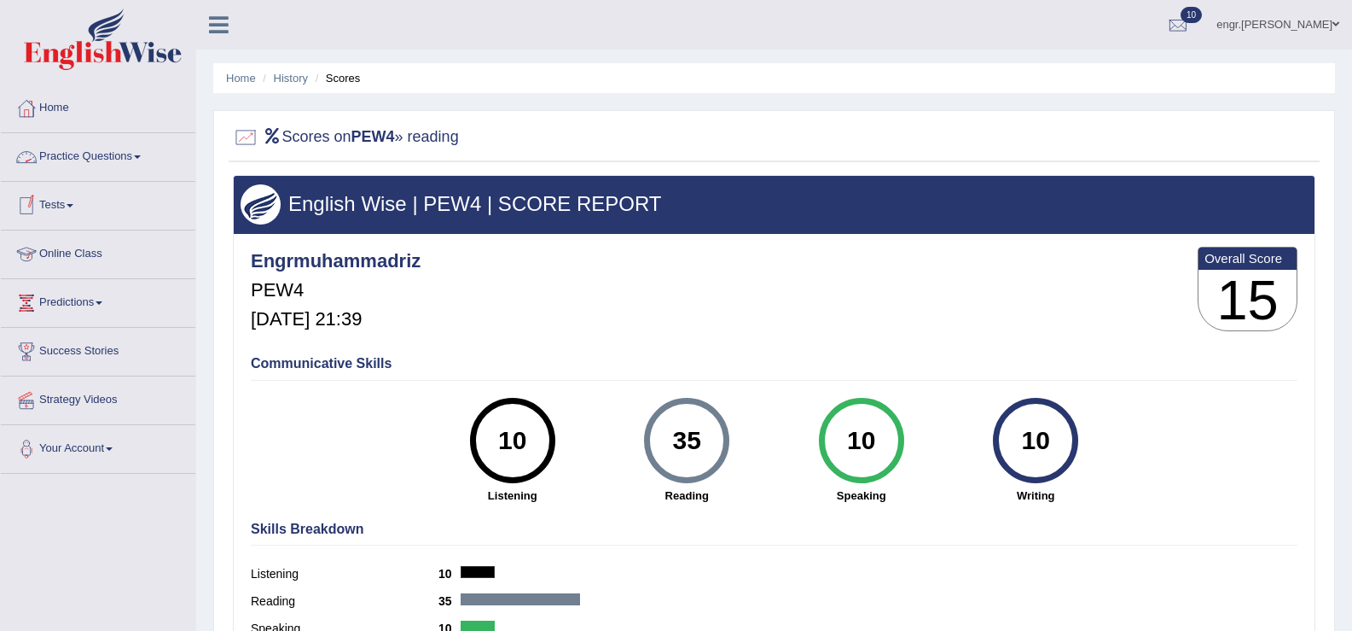
click at [84, 216] on link "Tests" at bounding box center [98, 203] width 195 height 43
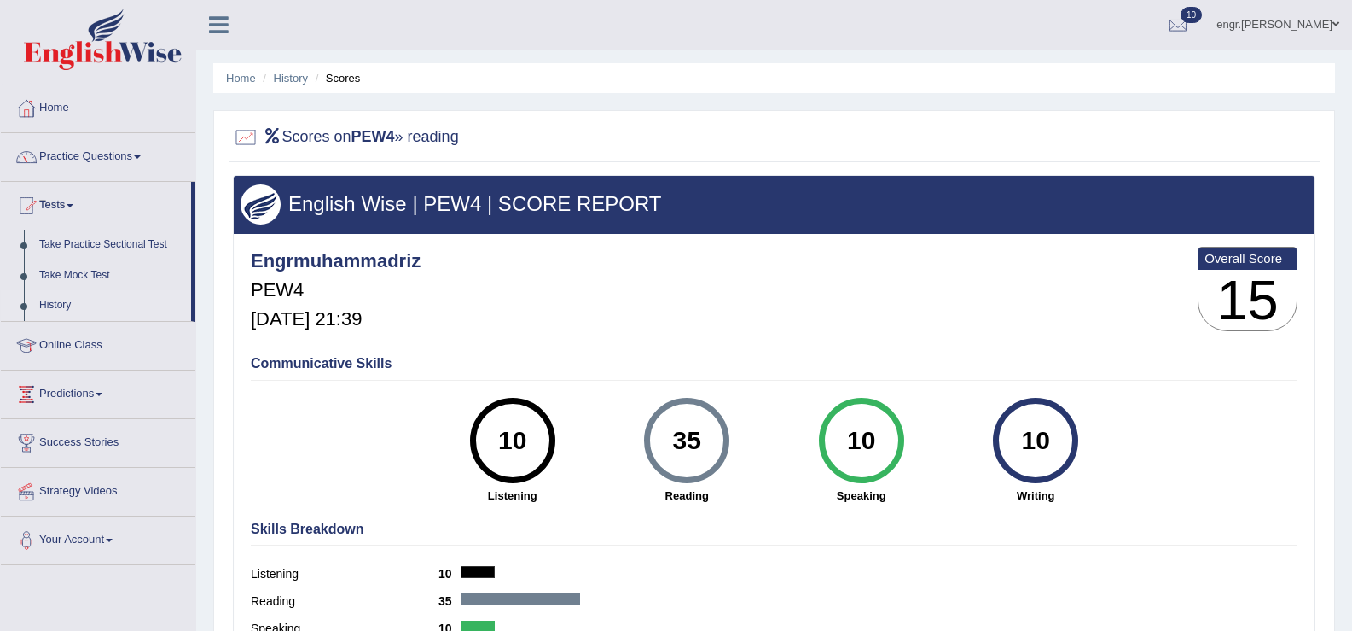
click at [65, 311] on link "History" at bounding box center [112, 305] width 160 height 31
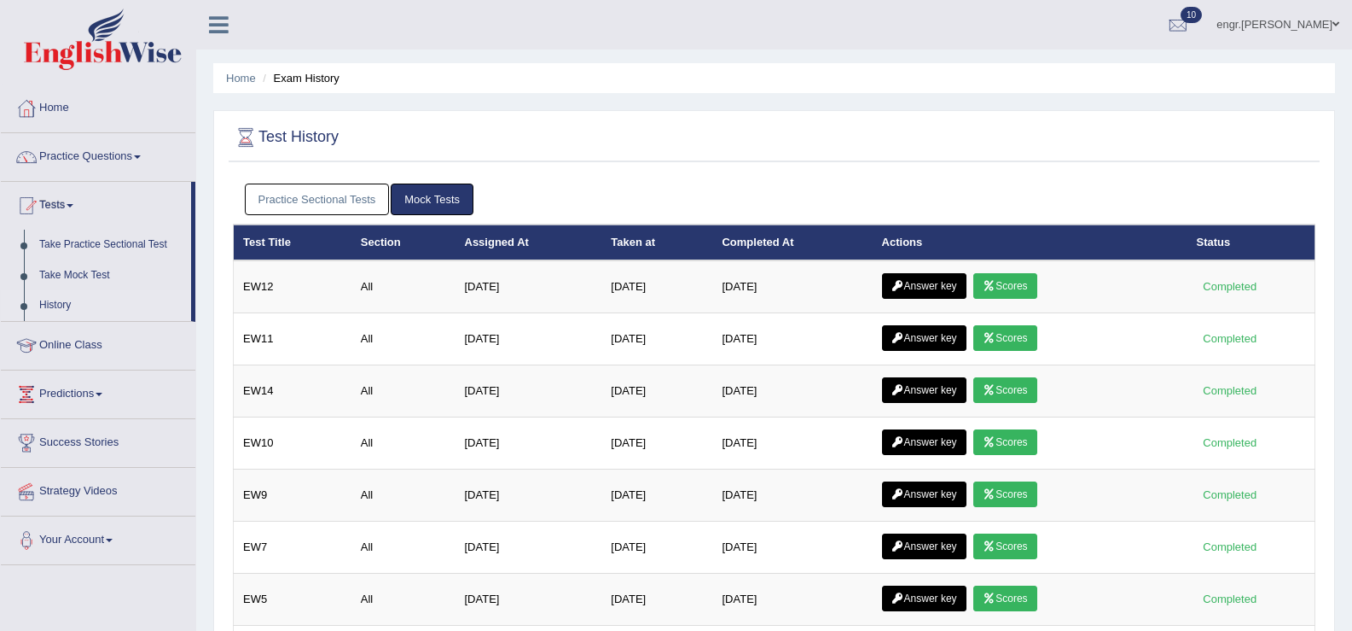
click at [326, 204] on link "Practice Sectional Tests" at bounding box center [317, 199] width 145 height 32
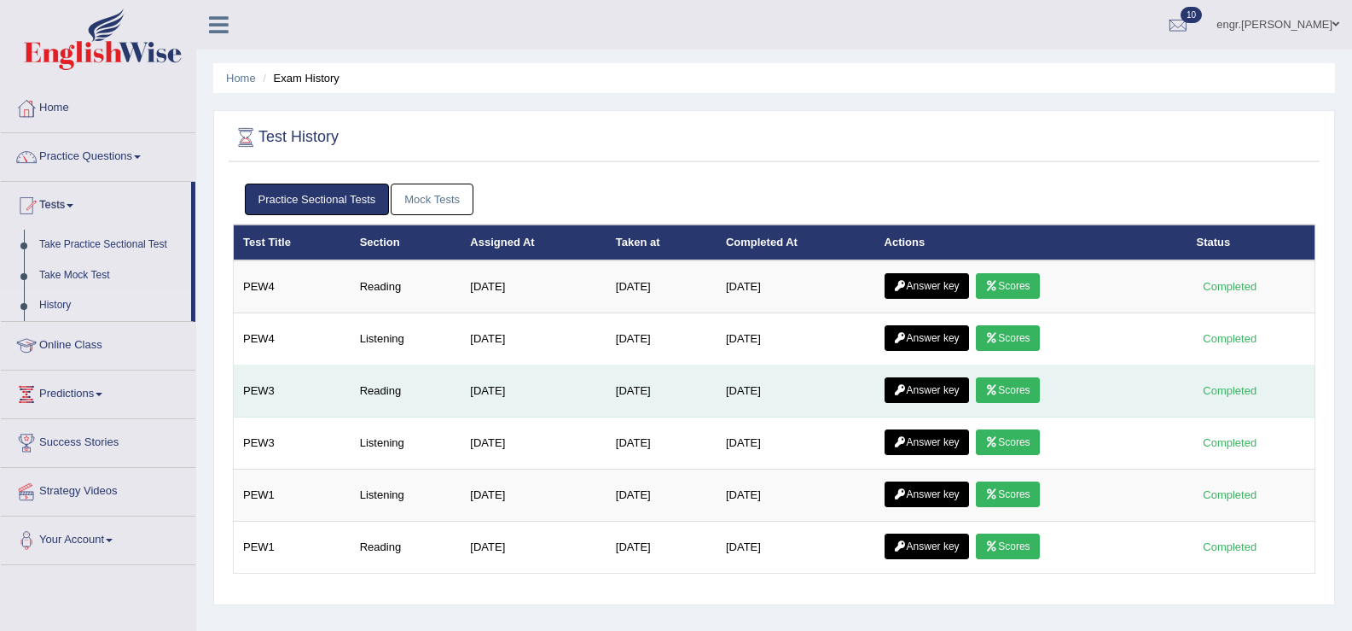
click at [1017, 394] on link "Scores" at bounding box center [1007, 390] width 63 height 26
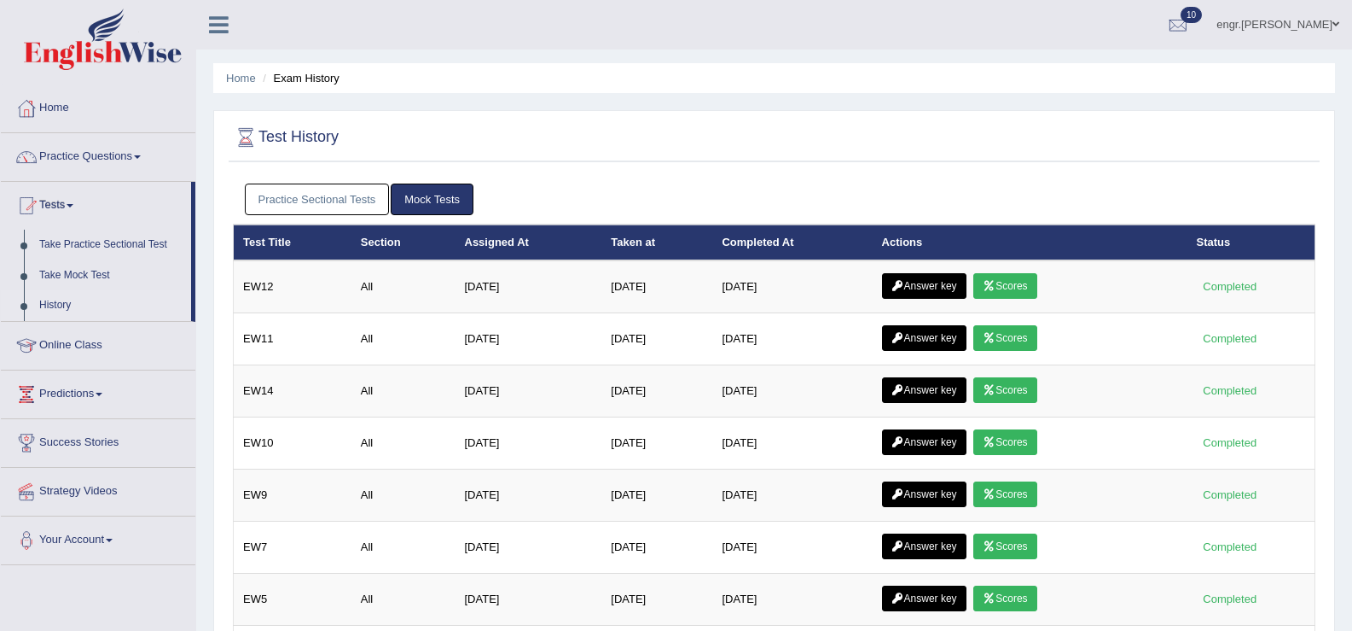
click at [325, 205] on link "Practice Sectional Tests" at bounding box center [317, 199] width 145 height 32
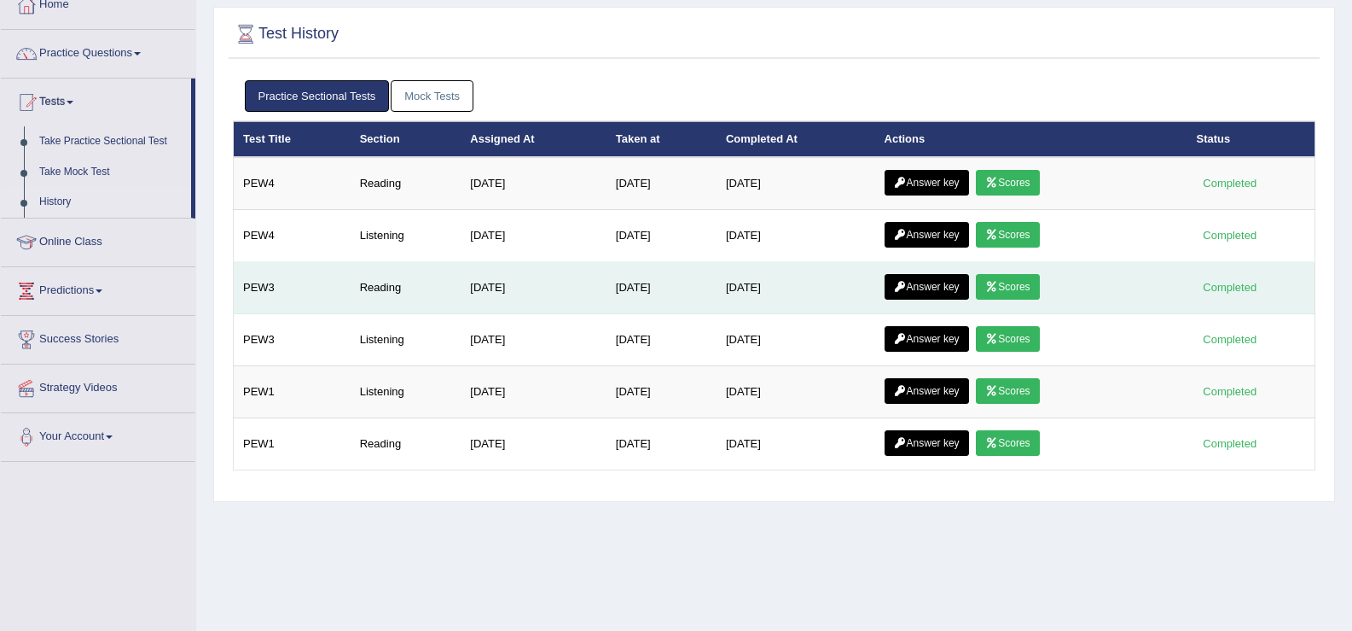
scroll to position [237, 0]
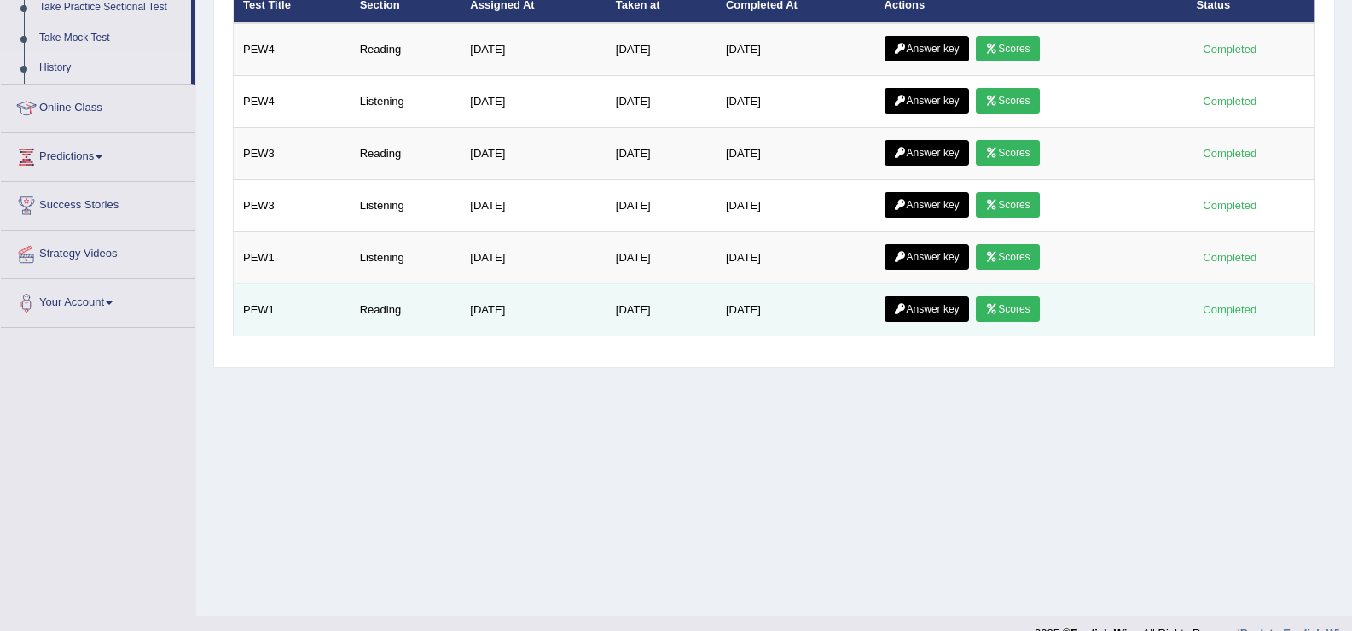
click at [1035, 320] on link "Scores" at bounding box center [1007, 309] width 63 height 26
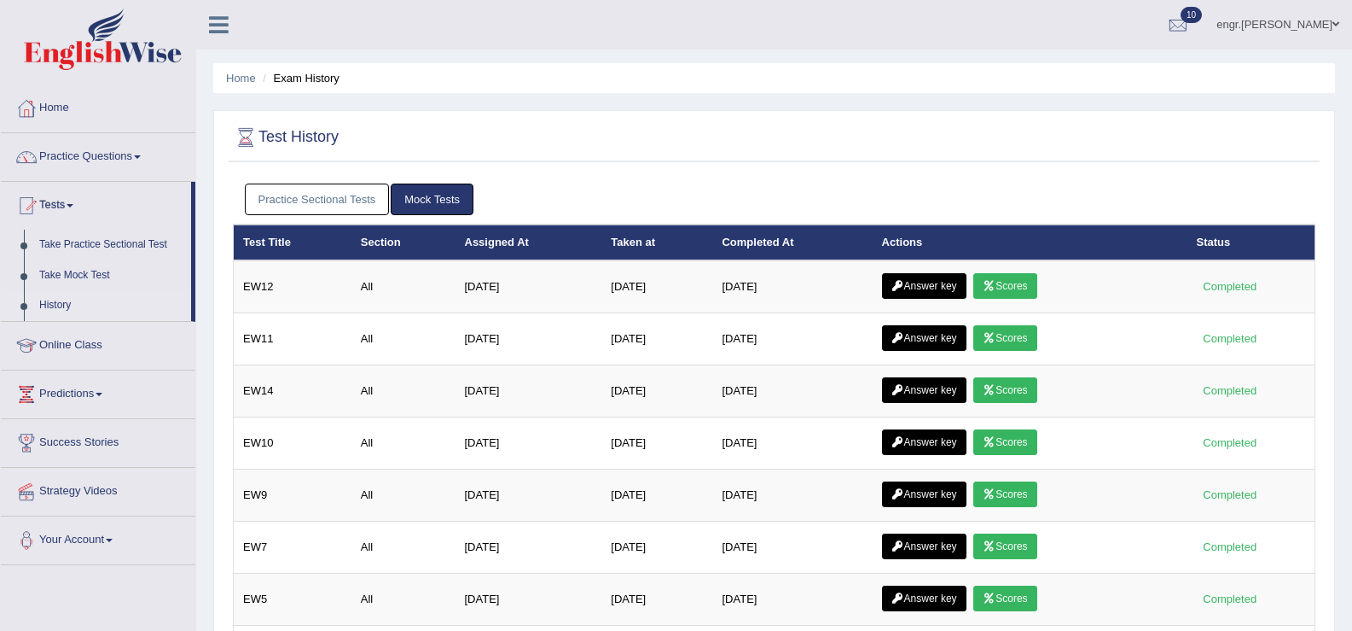
click at [342, 187] on link "Practice Sectional Tests" at bounding box center [317, 199] width 145 height 32
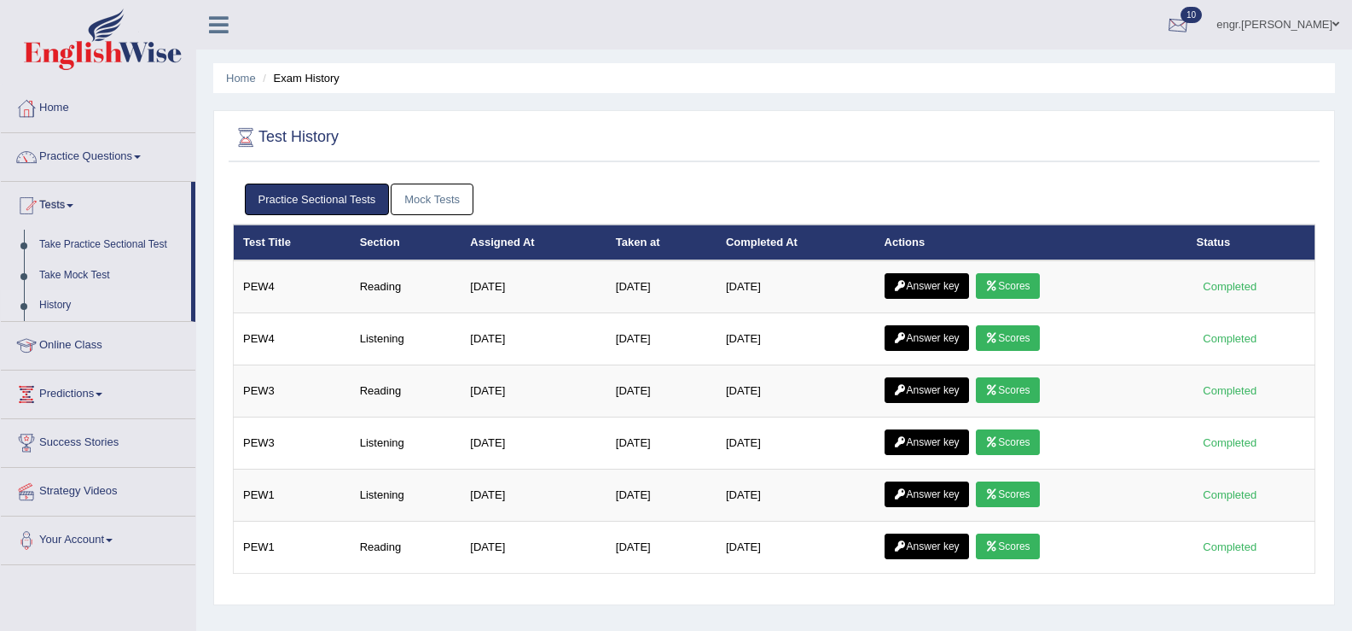
click at [1189, 27] on div at bounding box center [1179, 26] width 26 height 26
